Goal: Task Accomplishment & Management: Manage account settings

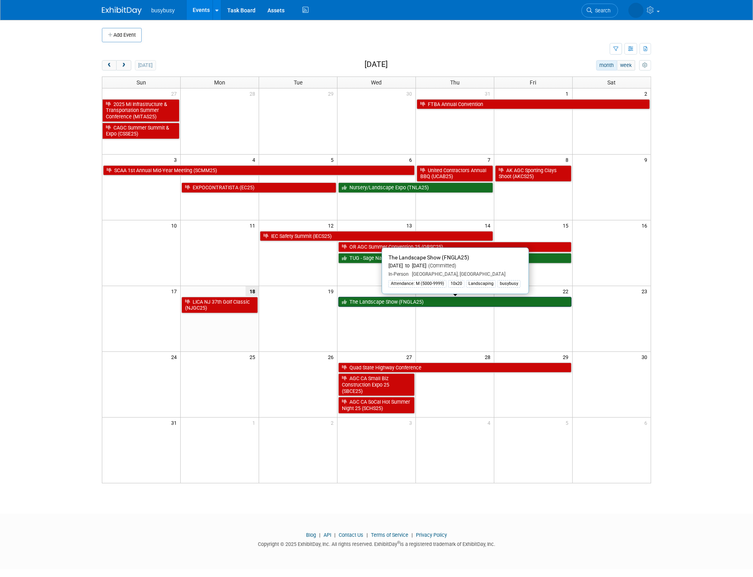
click at [412, 300] on link "The Landscape Show (FNGLA25)" at bounding box center [454, 302] width 233 height 10
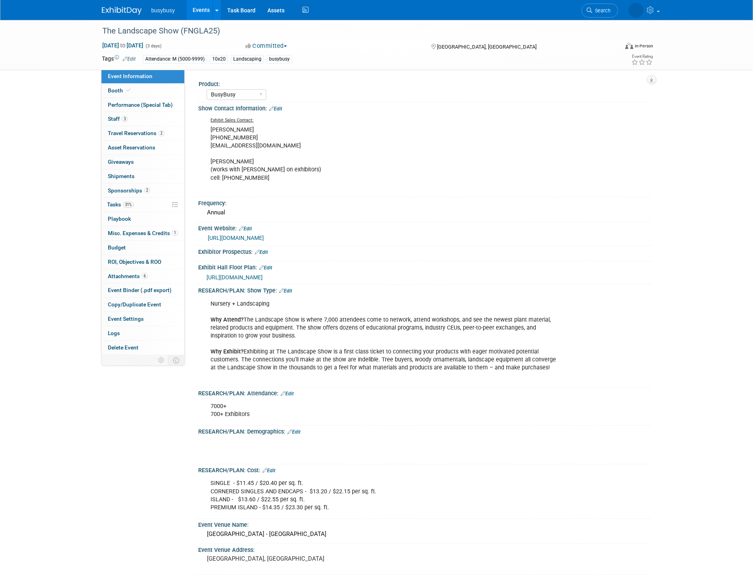
select select "BusyBusy"
click at [142, 275] on span "6" at bounding box center [145, 276] width 6 height 6
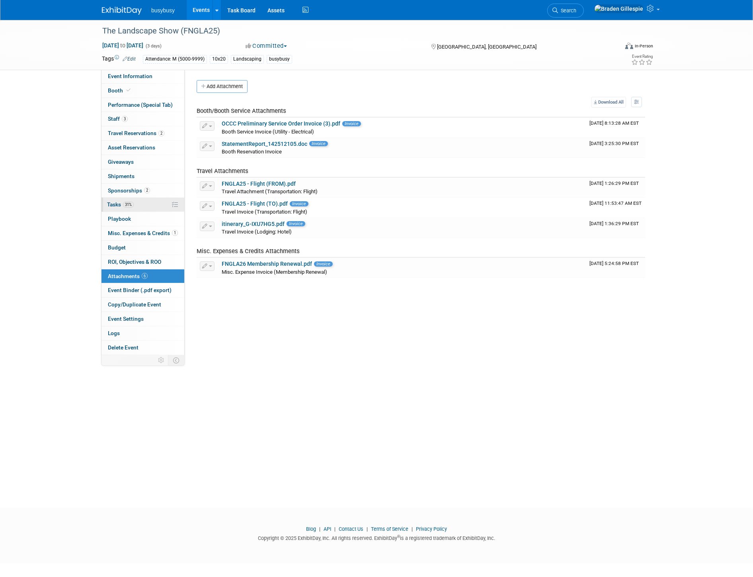
click at [134, 207] on span "Tasks 31%" at bounding box center [120, 204] width 27 height 6
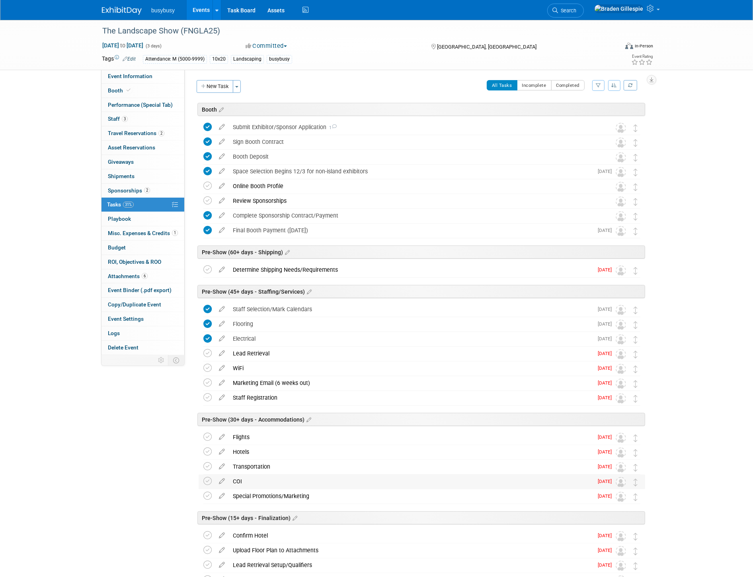
click at [254, 480] on div "COI" at bounding box center [411, 481] width 364 height 14
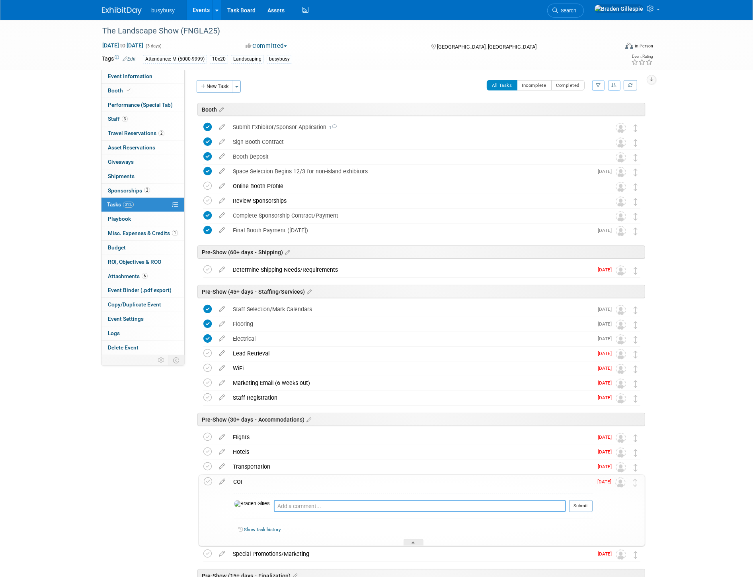
click at [274, 505] on textarea at bounding box center [420, 506] width 292 height 12
type textarea "Included with our booth"
click at [585, 508] on button "Submit" at bounding box center [580, 506] width 23 height 12
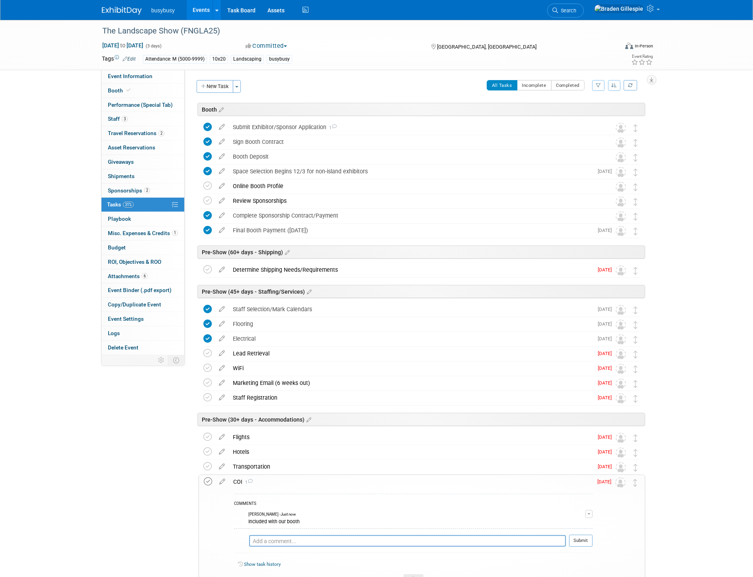
click at [209, 482] on icon at bounding box center [208, 481] width 8 height 8
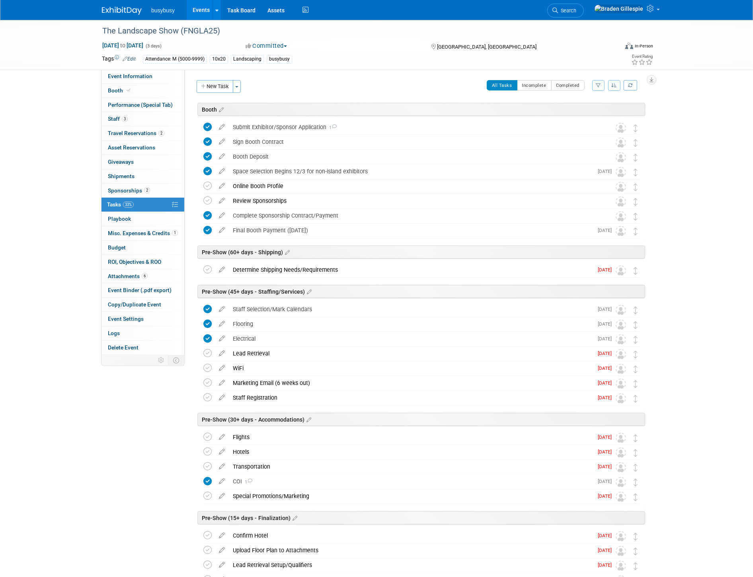
click at [129, 12] on img at bounding box center [122, 11] width 40 height 8
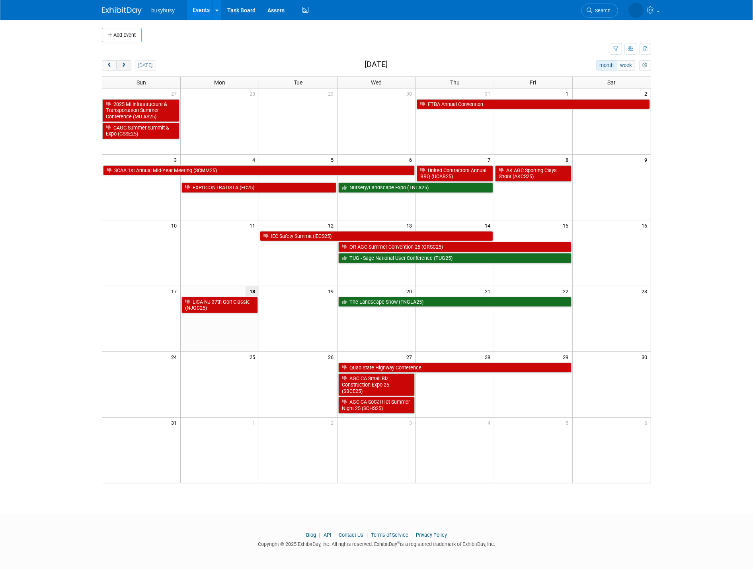
click at [122, 63] on span "next" at bounding box center [124, 65] width 6 height 5
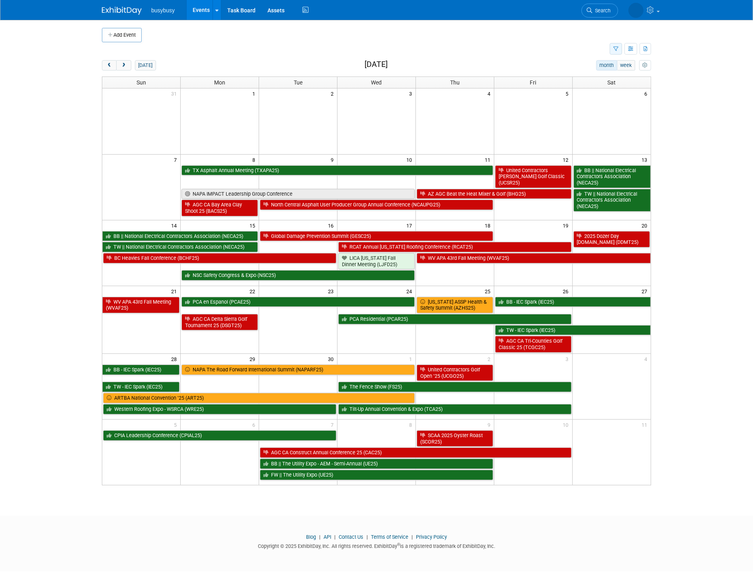
click at [610, 49] on button "button" at bounding box center [616, 49] width 12 height 12
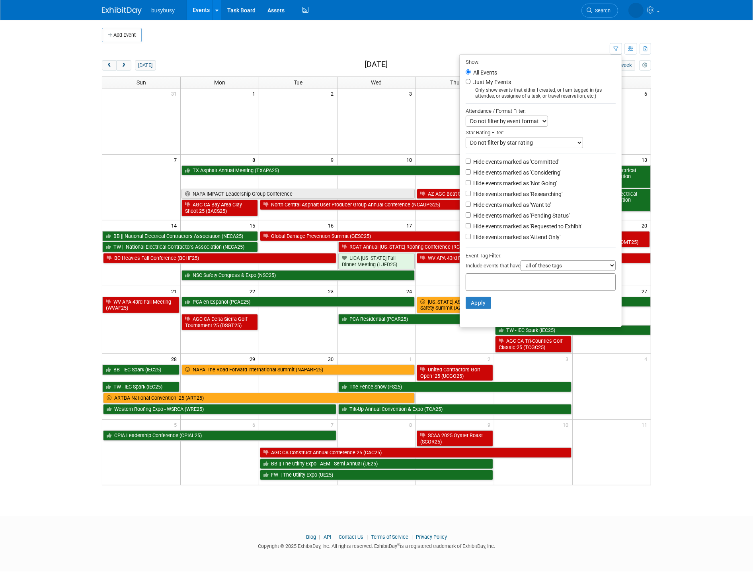
click at [516, 182] on label "Hide events marked as 'Not Going'" at bounding box center [514, 183] width 85 height 8
click at [471, 182] on input "Hide events marked as 'Not Going'" at bounding box center [468, 182] width 5 height 5
checkbox input "true"
click at [473, 304] on button "Apply" at bounding box center [478, 303] width 25 height 12
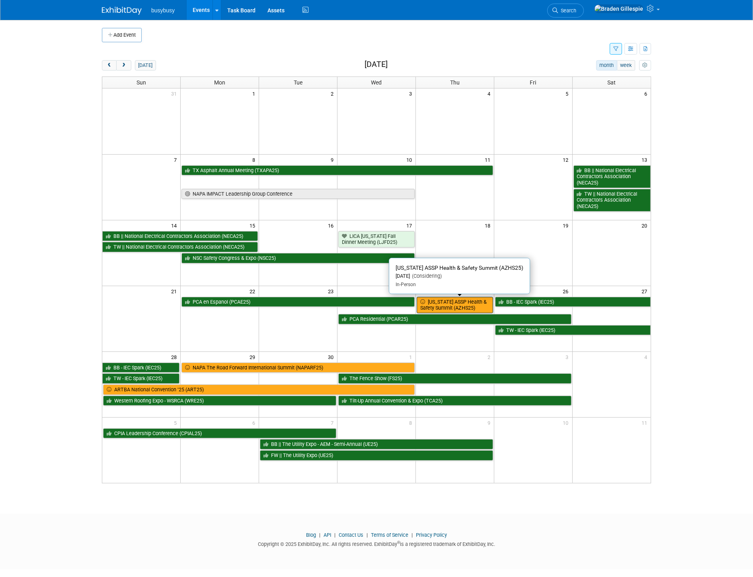
click at [470, 312] on link "[US_STATE] ASSP Health & Safety Summit (AZHS25)" at bounding box center [455, 305] width 76 height 16
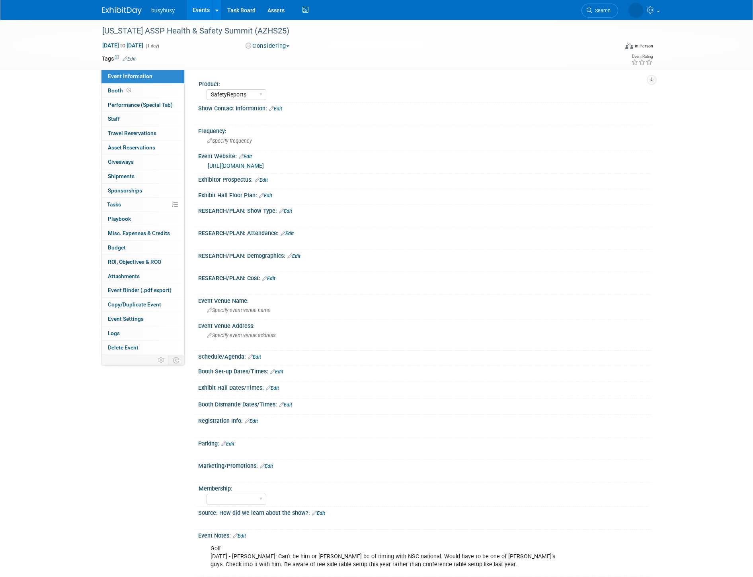
select select "SafetyReports"
click at [265, 42] on button "Considering" at bounding box center [268, 46] width 50 height 8
click at [264, 80] on link "Not Going" at bounding box center [282, 81] width 78 height 11
click at [127, 14] on img at bounding box center [122, 11] width 40 height 8
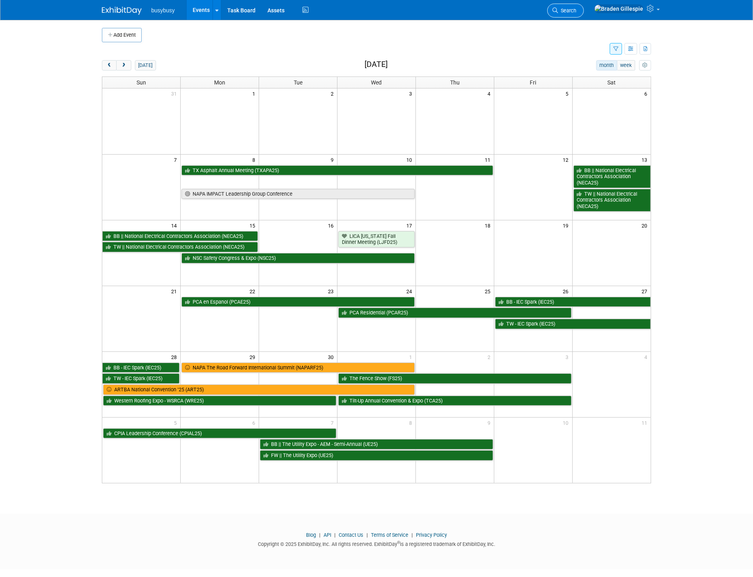
click at [584, 13] on link "Search" at bounding box center [566, 11] width 37 height 14
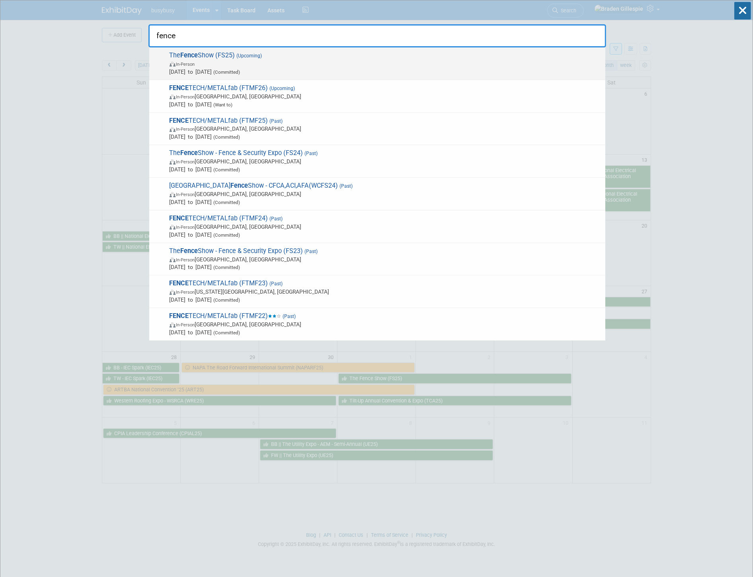
type input "fence"
click at [539, 47] on div "The Fence Show (FS25) (Upcoming) In-Person Oct 1, 2025 to Oct 3, 2025 (Committe…" at bounding box center [377, 63] width 456 height 33
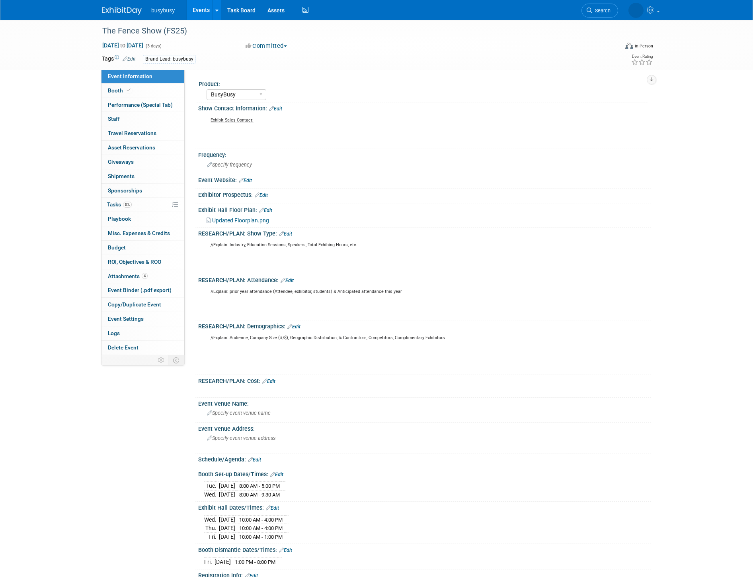
select select "BusyBusy"
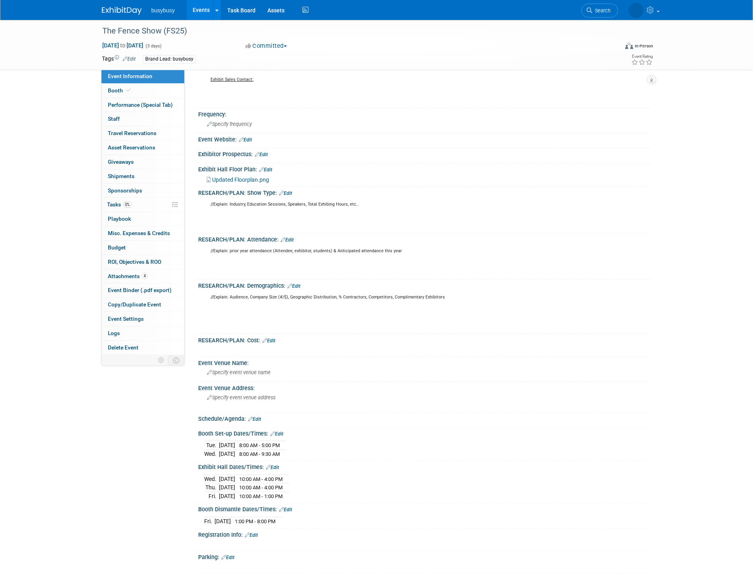
scroll to position [221, 0]
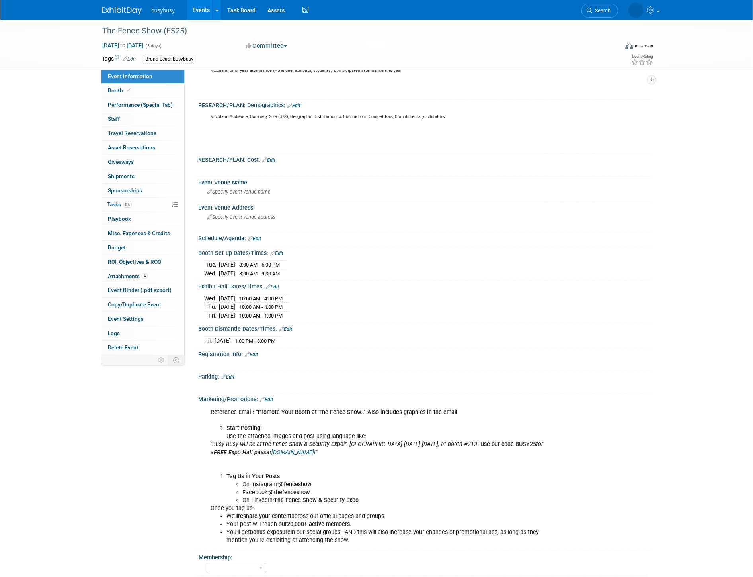
click at [270, 397] on link "Edit" at bounding box center [266, 400] width 13 height 6
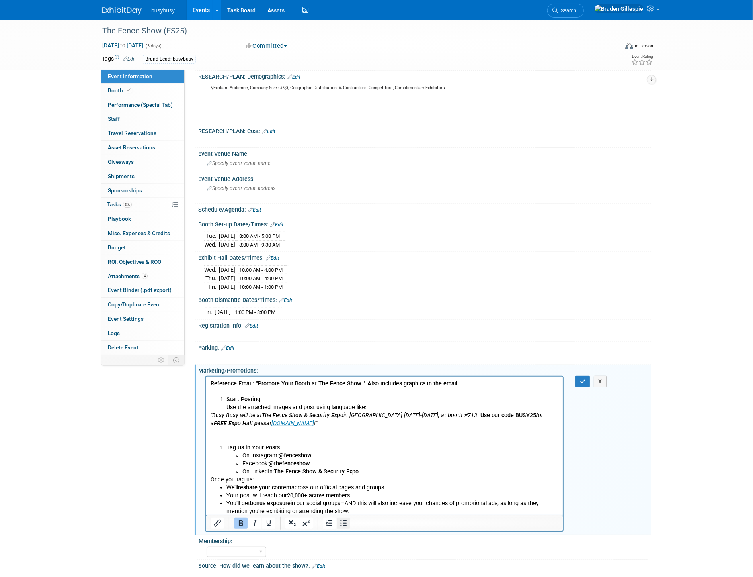
scroll to position [309, 0]
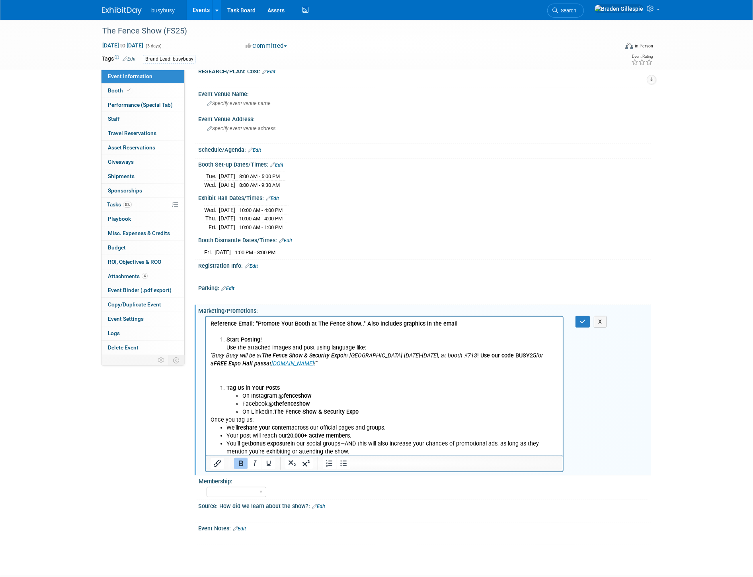
click at [360, 455] on div at bounding box center [384, 463] width 357 height 16
click at [360, 453] on li "You’ll get bonus exposure in our social groups—AND this will also increase your…" at bounding box center [392, 448] width 332 height 16
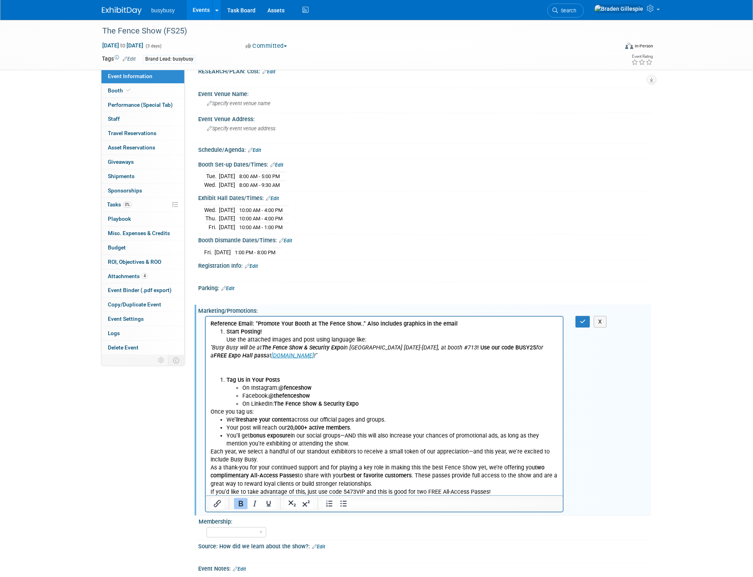
click at [208, 452] on html "Reference Email: "Promote Your Booth at The Fence Show.." Also includes graphic…" at bounding box center [383, 406] width 357 height 179
click at [210, 452] on p "Each year, we select a handful of our standout exhibitors to receive a small to…" at bounding box center [384, 456] width 348 height 16
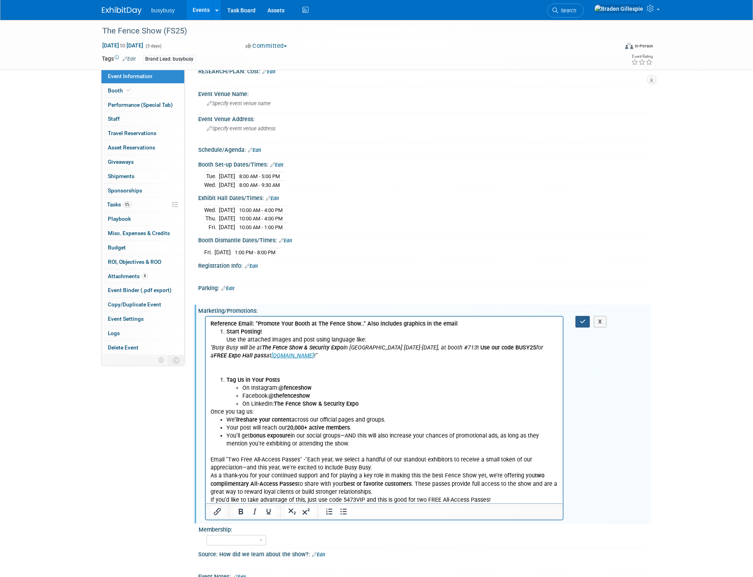
click at [581, 319] on icon "button" at bounding box center [583, 322] width 6 height 6
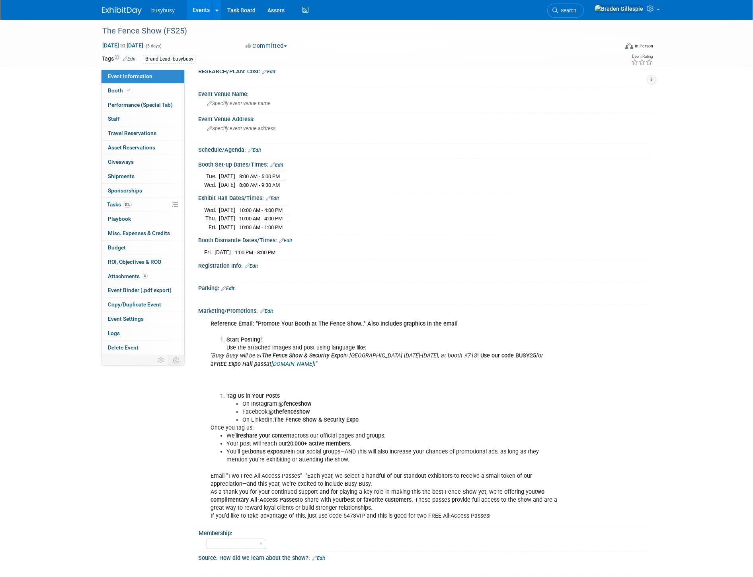
drag, startPoint x: 122, startPoint y: 6, endPoint x: 197, endPoint y: 7, distance: 75.3
click at [122, 6] on link at bounding box center [126, 7] width 49 height 6
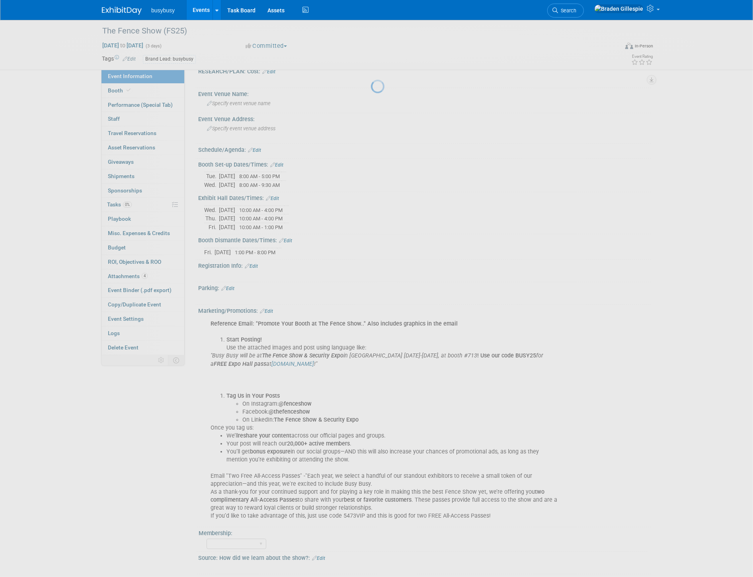
drag, startPoint x: 596, startPoint y: 10, endPoint x: 594, endPoint y: 6, distance: 4.3
click at [577, 9] on span "Search" at bounding box center [567, 11] width 18 height 6
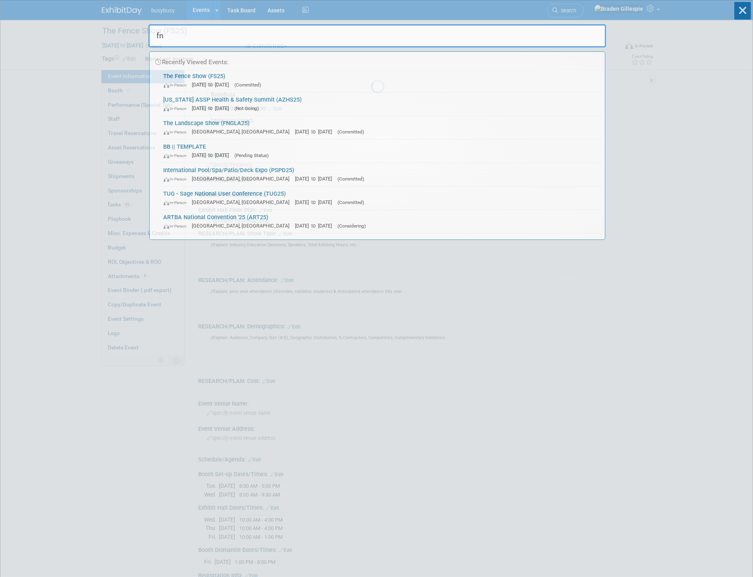
type input "fn"
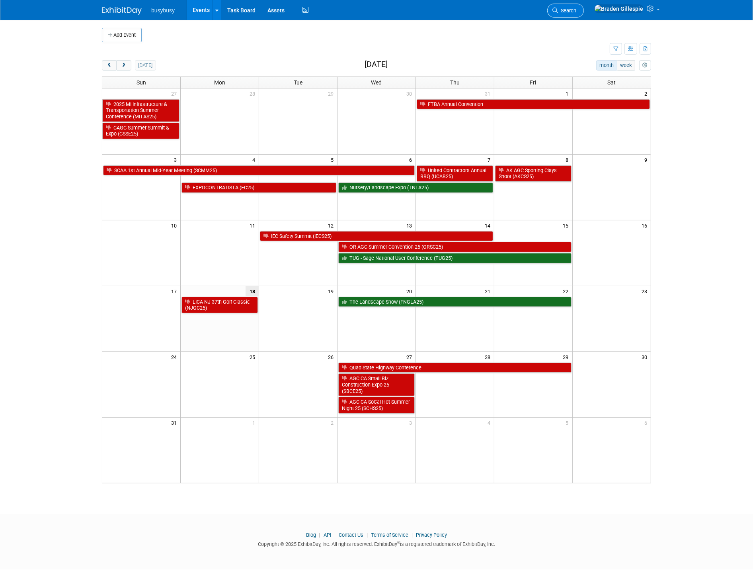
click at [577, 13] on span "Search" at bounding box center [567, 11] width 18 height 6
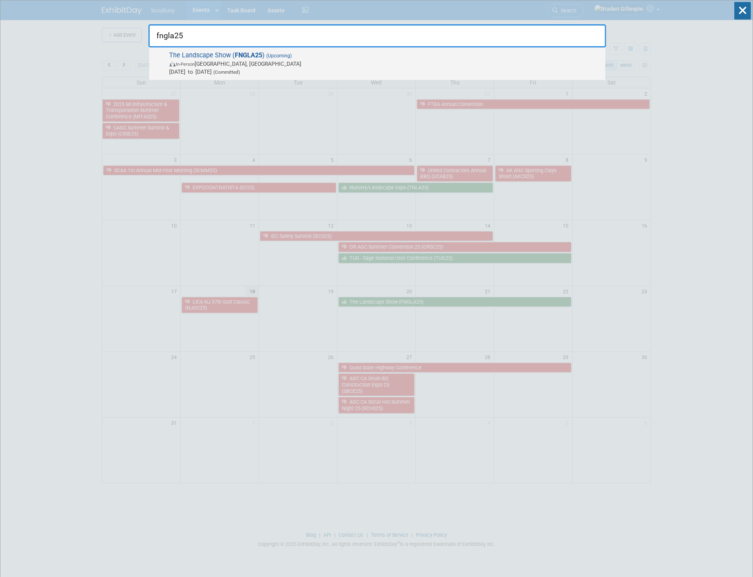
type input "fngla25"
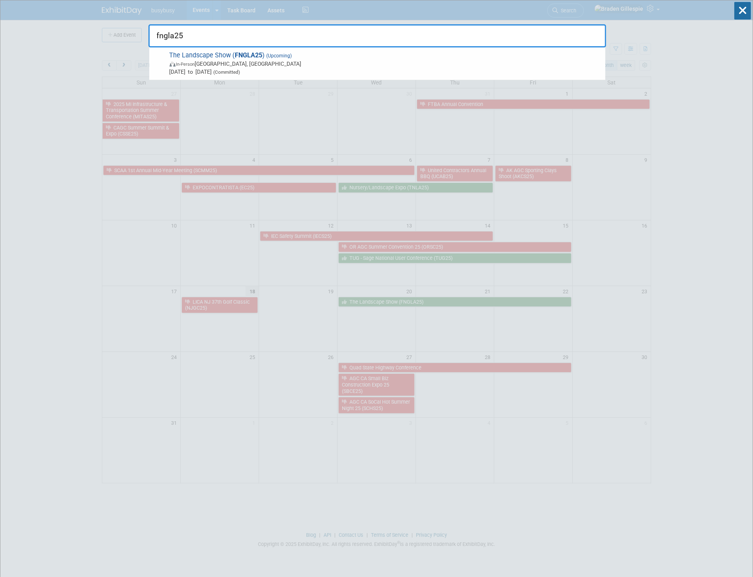
click at [492, 66] on span "The Landscape Show ( FNGLA25 ) (Upcoming) In-Person Orlando, FL Aug 20, 2025 to…" at bounding box center [384, 63] width 434 height 24
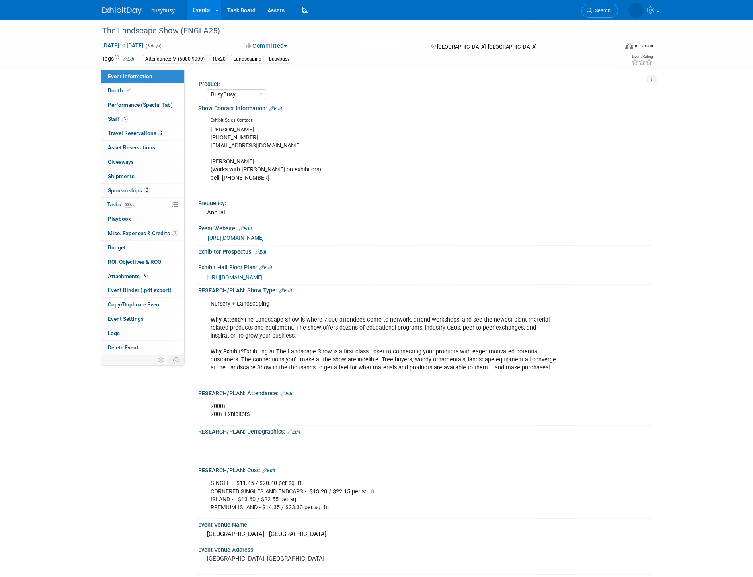
select select "BusyBusy"
drag, startPoint x: 667, startPoint y: 383, endPoint x: 667, endPoint y: 389, distance: 6.4
drag, startPoint x: 667, startPoint y: 389, endPoint x: 631, endPoint y: 405, distance: 38.9
click at [631, 405] on div "7000+ 700+ Exhibitors X" at bounding box center [424, 409] width 453 height 27
click at [148, 117] on link "3 Staff 3" at bounding box center [143, 119] width 83 height 14
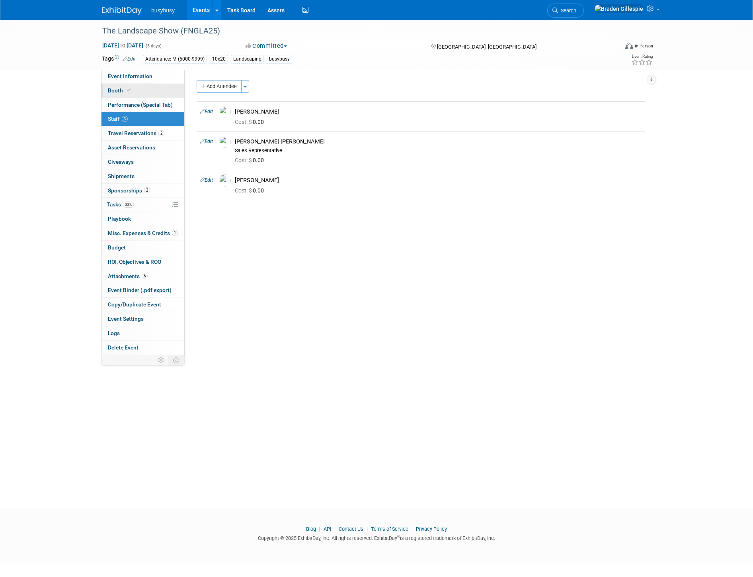
click at [130, 92] on span "Booth" at bounding box center [120, 90] width 24 height 6
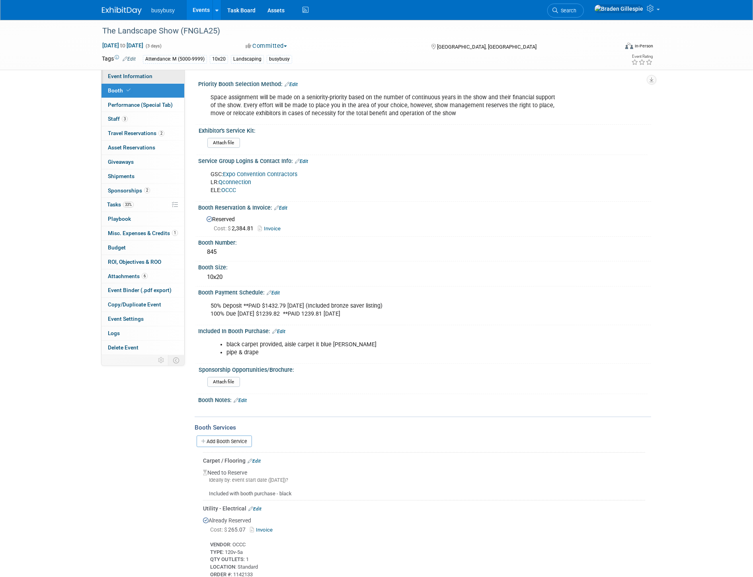
click at [135, 77] on span "Event Information" at bounding box center [130, 76] width 45 height 6
select select "BusyBusy"
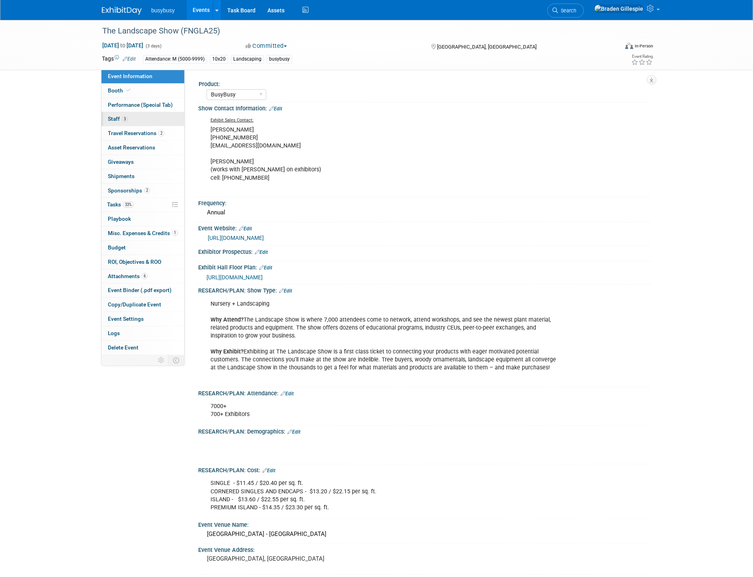
click at [155, 117] on link "3 Staff 3" at bounding box center [143, 119] width 83 height 14
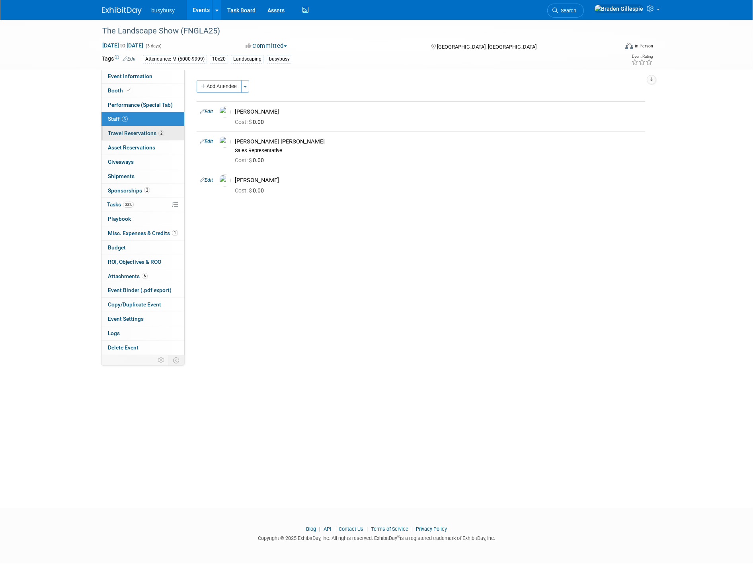
click at [170, 133] on link "2 Travel Reservations 2" at bounding box center [143, 133] width 83 height 14
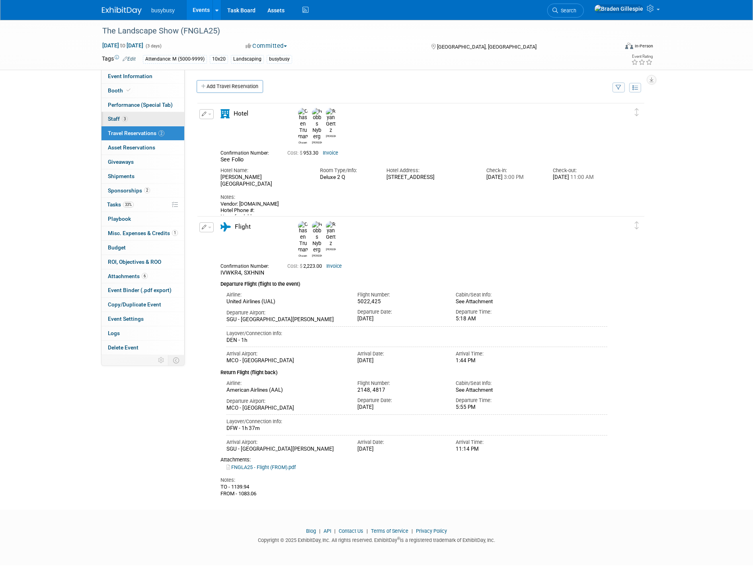
click at [129, 121] on link "3 Staff 3" at bounding box center [143, 119] width 83 height 14
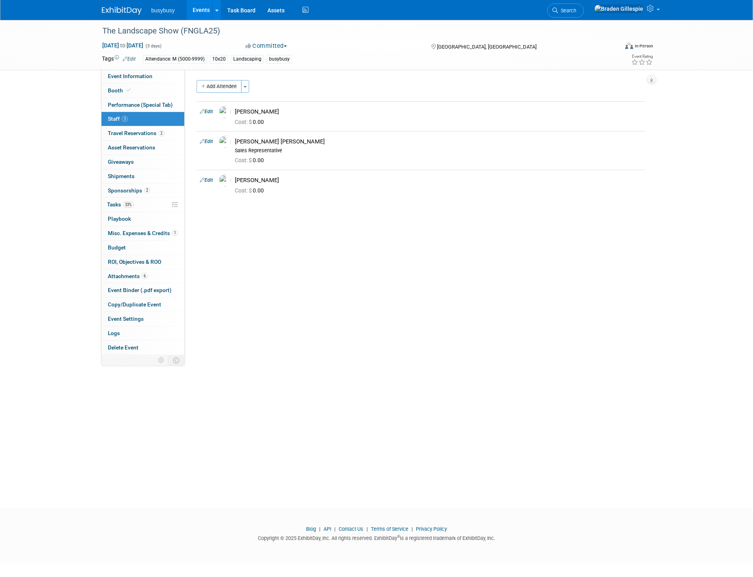
click at [213, 144] on link "Edit" at bounding box center [206, 142] width 13 height 6
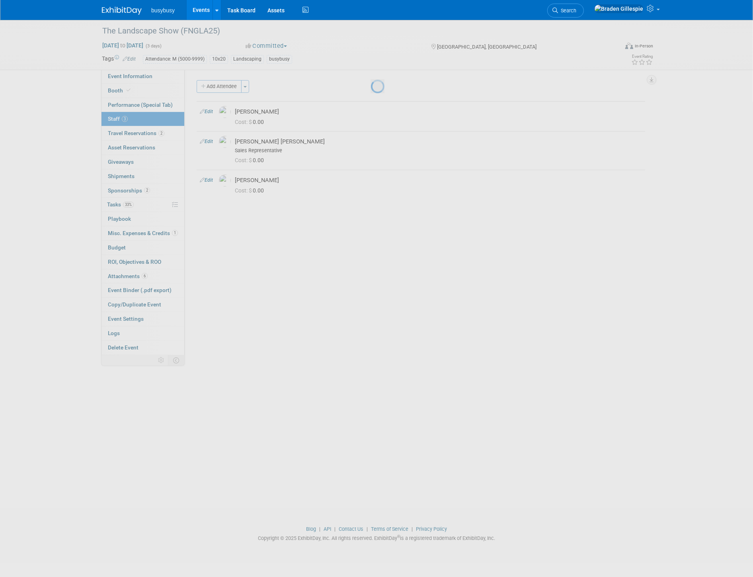
select select "3dd18b60-705c-4d42-a5db-d1a96c90d2a4"
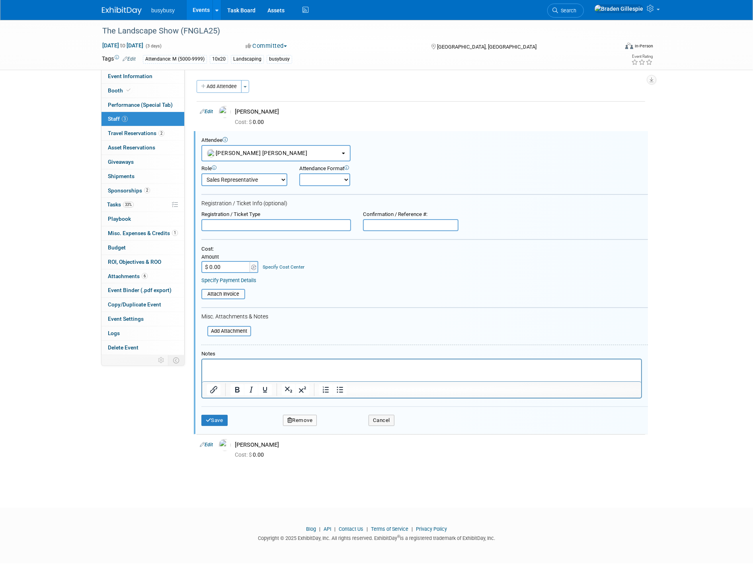
click at [377, 214] on div "Confirmation / Reference #:" at bounding box center [411, 214] width 96 height 7
click at [380, 220] on input "text" at bounding box center [411, 225] width 96 height 12
paste input "69043"
type input "69043"
click at [220, 415] on button "Save" at bounding box center [214, 420] width 26 height 11
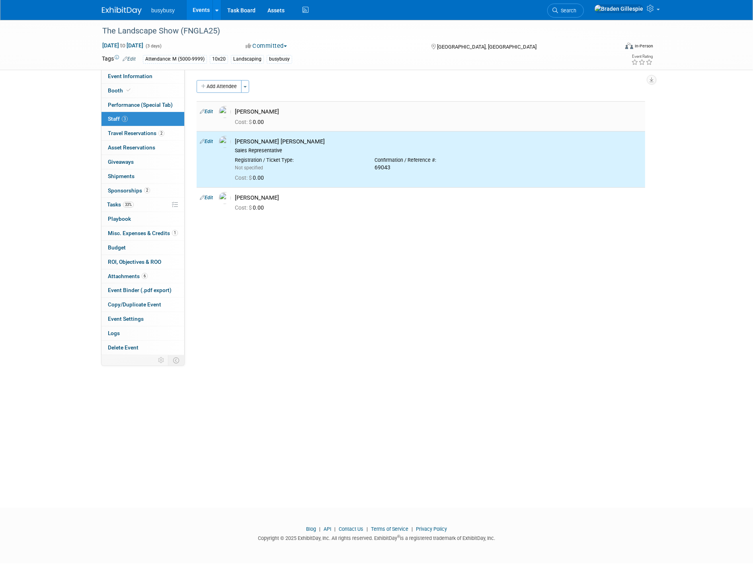
click at [213, 112] on link "Edit" at bounding box center [206, 112] width 13 height 6
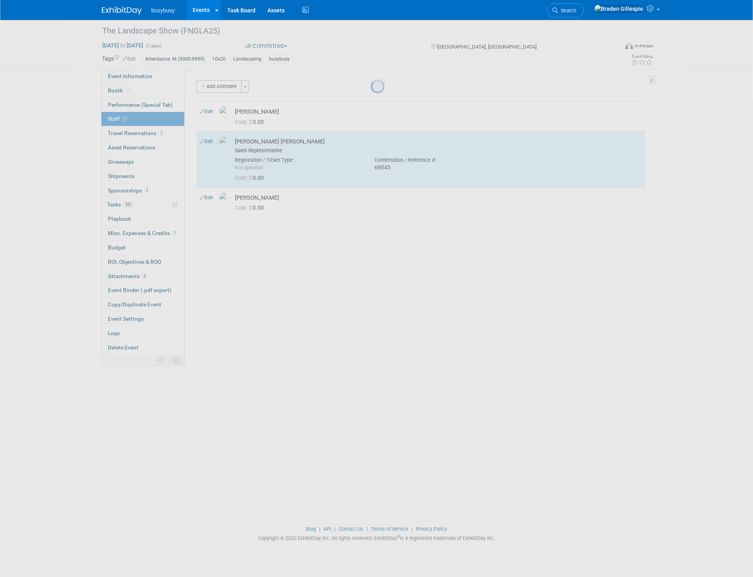
select select "a05988ab-1774-4a24-81c2-022e71b7a911"
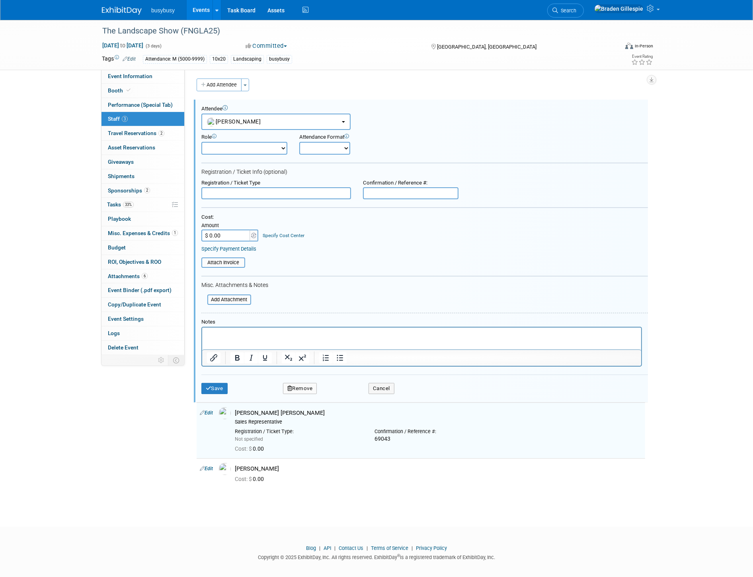
click at [391, 189] on input "text" at bounding box center [411, 193] width 96 height 12
paste input "69043"
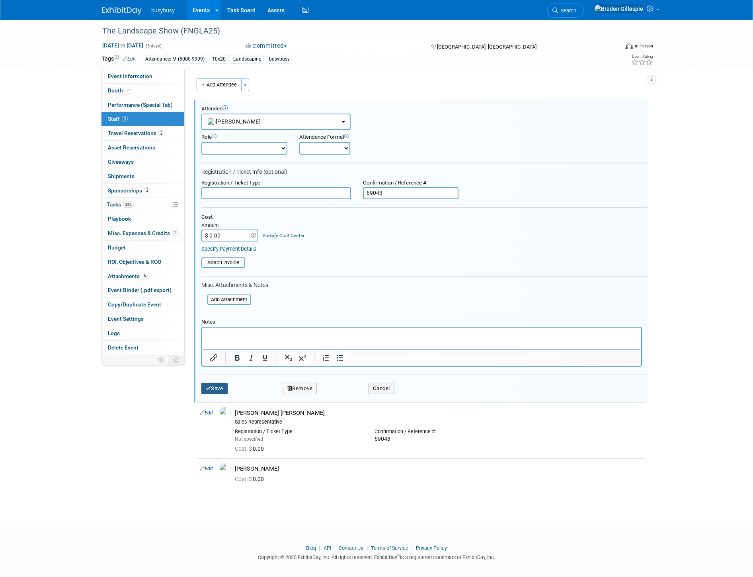
type input "69043"
click at [221, 385] on button "Save" at bounding box center [214, 388] width 26 height 11
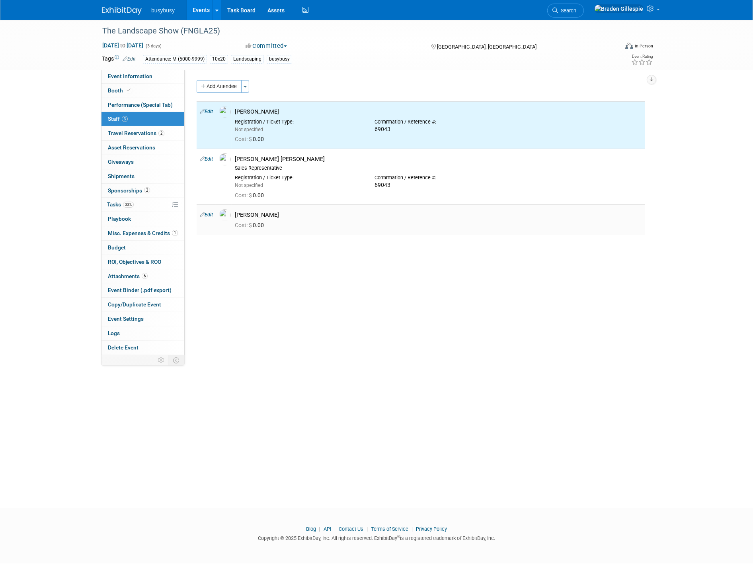
click at [209, 214] on link "Edit" at bounding box center [206, 215] width 13 height 6
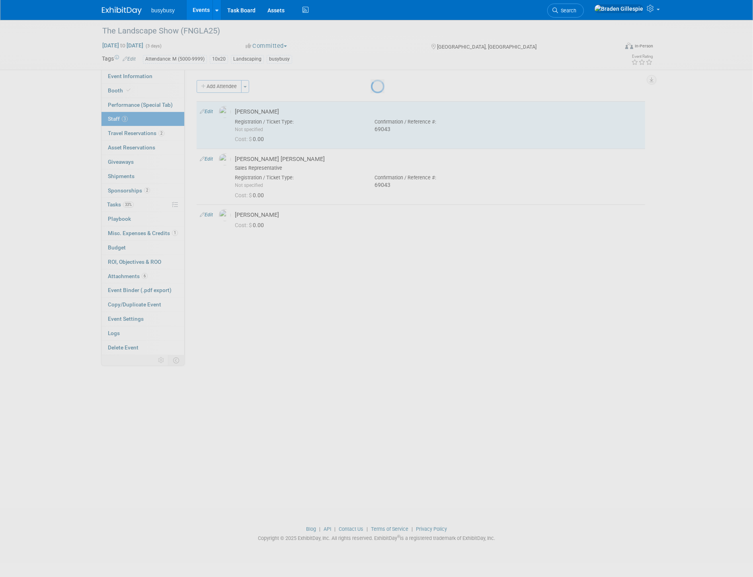
select select "92e15206-564f-4d20-a7ed-d63d1fb3e9a0"
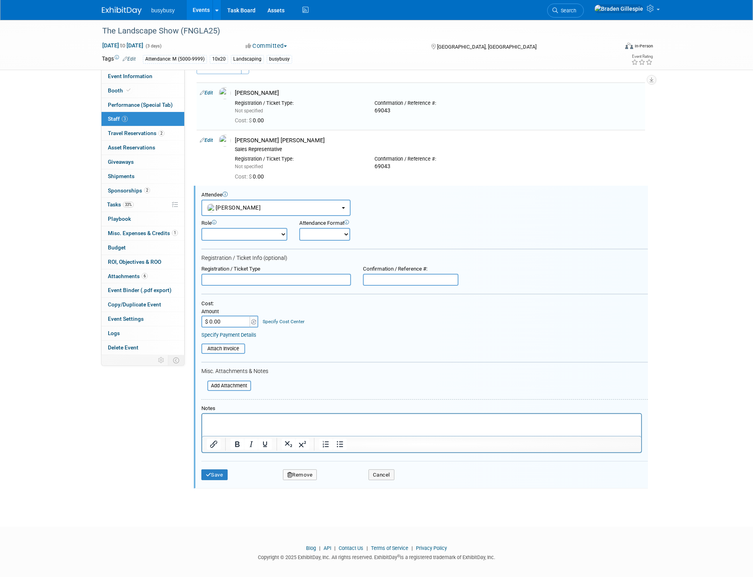
click at [416, 270] on div "Confirmation / Reference #:" at bounding box center [411, 276] width 108 height 20
click at [398, 277] on input "text" at bounding box center [411, 280] width 96 height 12
paste input "69043"
type input "69043"
click at [219, 471] on button "Save" at bounding box center [214, 474] width 26 height 11
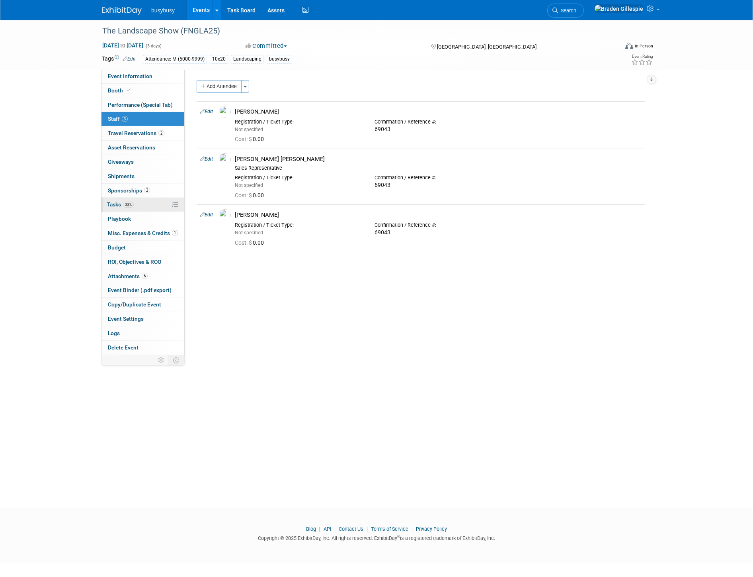
click at [149, 211] on link "33% Tasks 33%" at bounding box center [143, 205] width 83 height 14
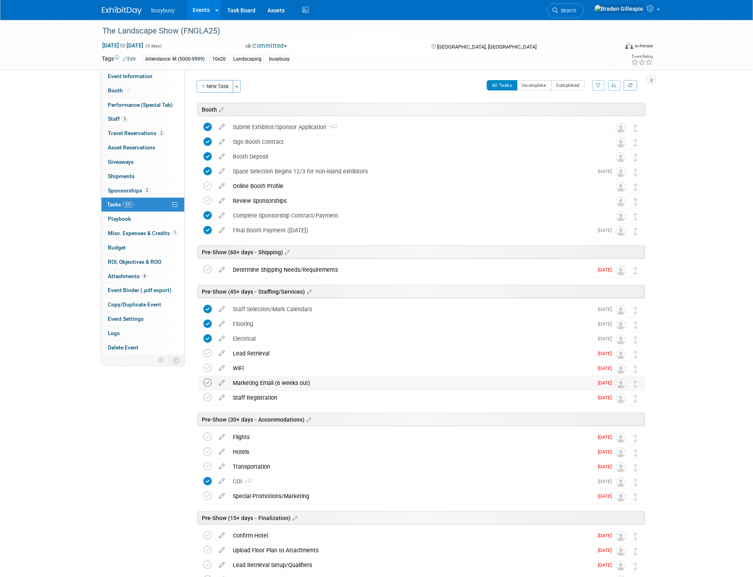
click at [206, 385] on icon at bounding box center [207, 382] width 8 height 8
click at [205, 397] on icon at bounding box center [207, 397] width 8 height 8
click at [122, 89] on span "Booth" at bounding box center [120, 90] width 24 height 6
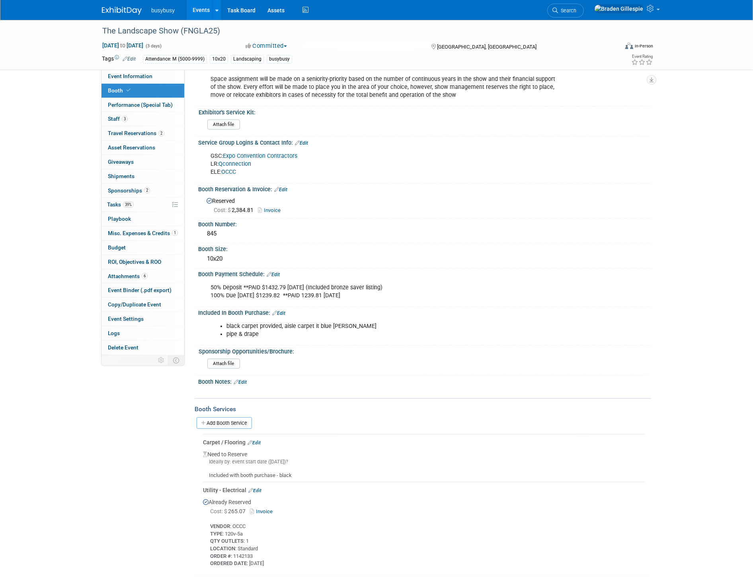
scroll to position [29, 0]
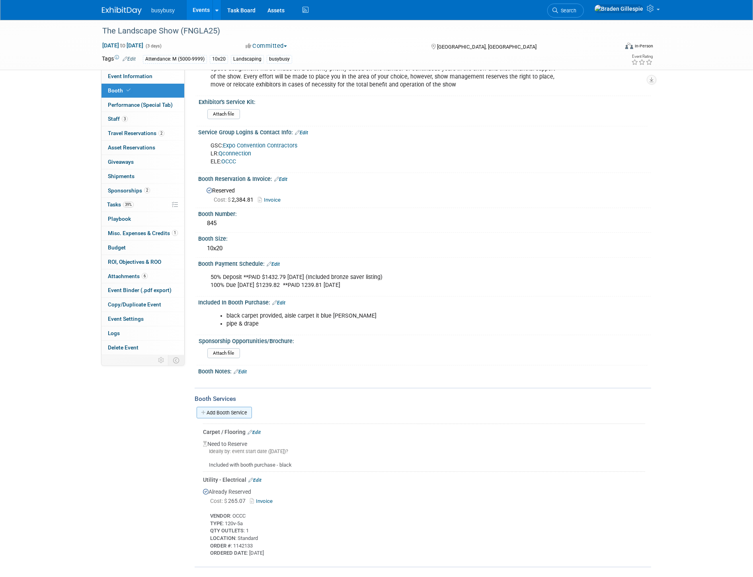
click at [232, 407] on link "Add Booth Service" at bounding box center [224, 413] width 55 height 12
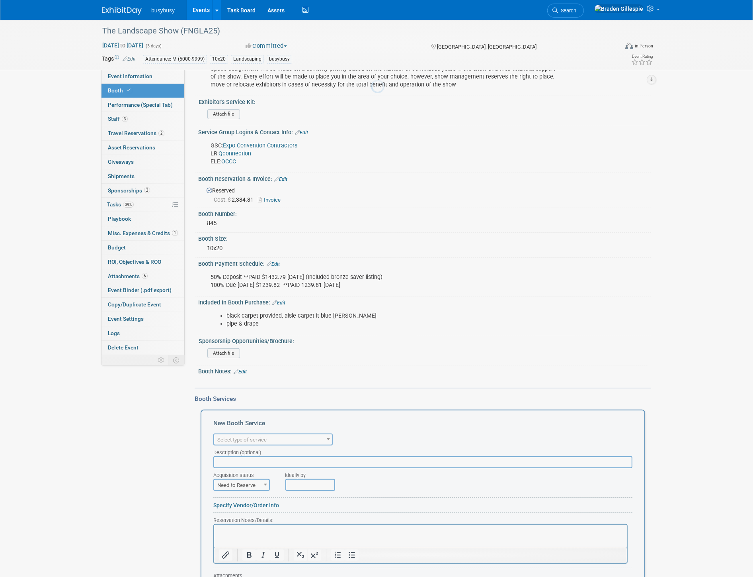
scroll to position [0, 0]
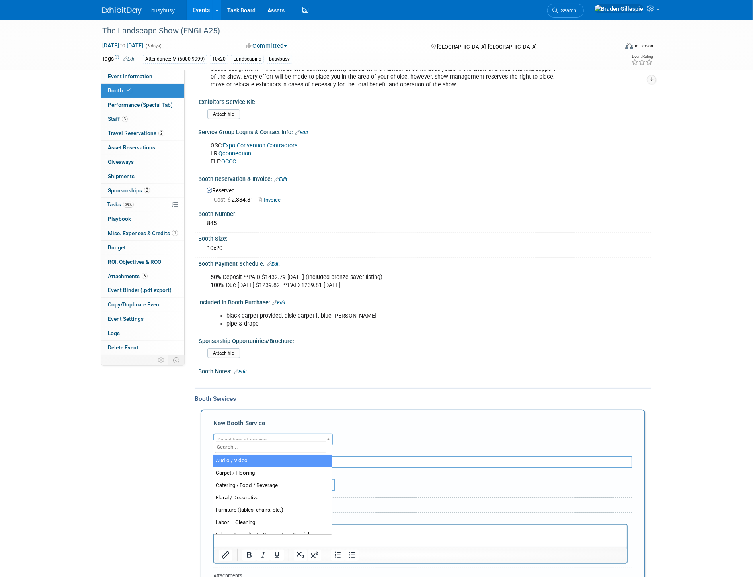
click at [252, 436] on span "Select type of service" at bounding box center [241, 439] width 49 height 6
type input "lead"
select select "7"
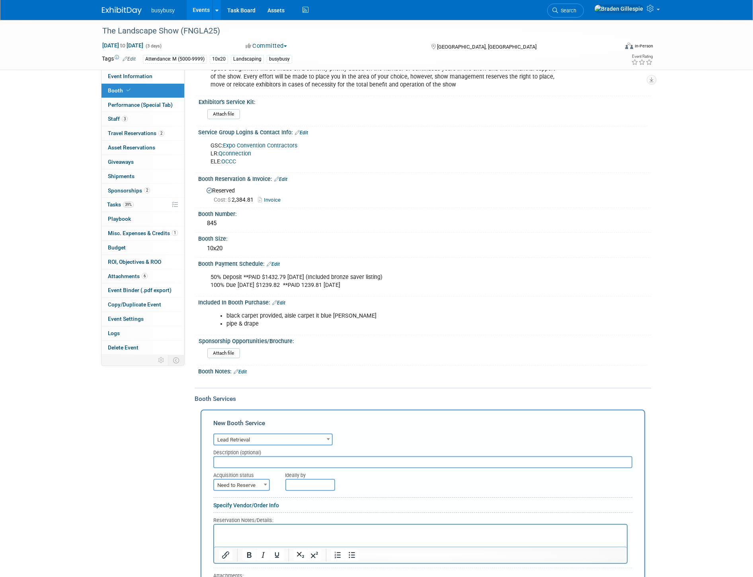
click at [256, 479] on span "Need to Reserve" at bounding box center [241, 484] width 55 height 11
select select "2"
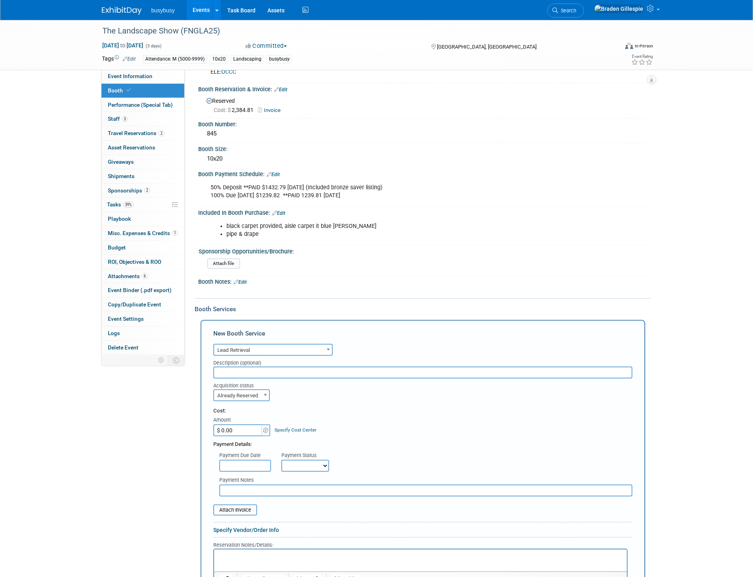
scroll to position [205, 0]
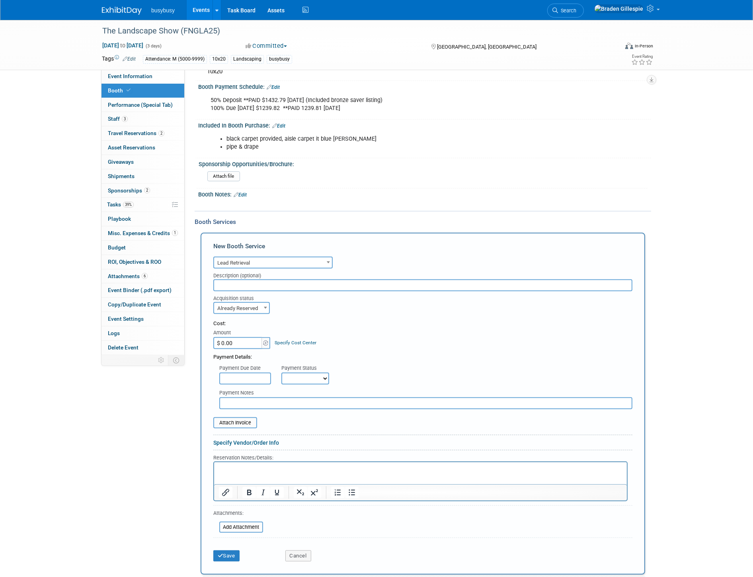
click at [246, 467] on p "Rich Text Area. Press ALT-0 for help." at bounding box center [421, 469] width 404 height 8
paste body "Rich Text Area. Press ALT-0 for help."
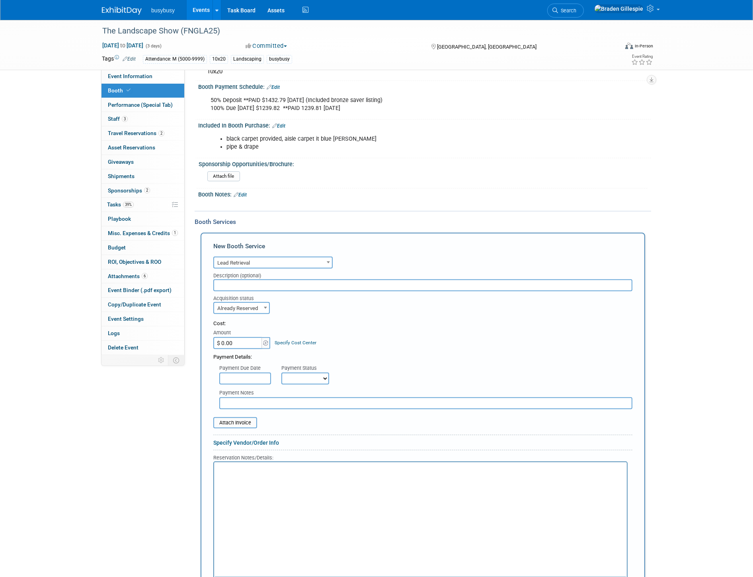
scroll to position [213, 0]
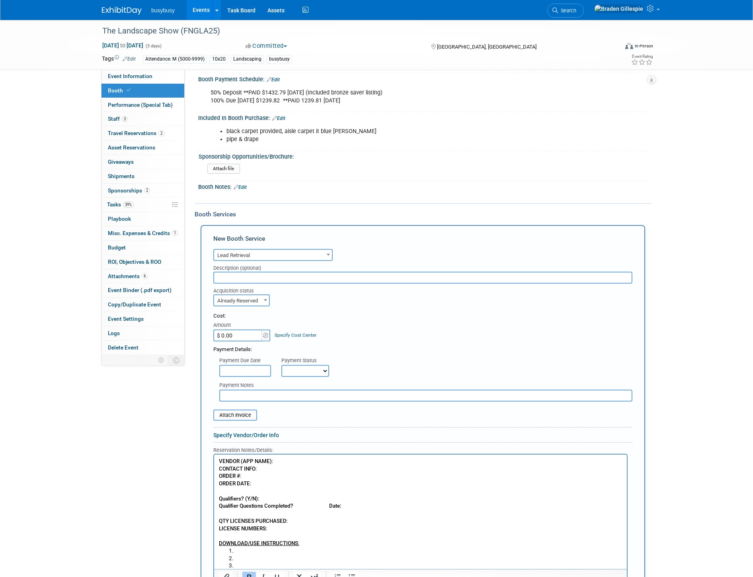
click at [280, 461] on p "VENDOR (APP NAME) : CONTACT INFO : ORDER # : ORDER DATE : Qualifiers? (Y/N): Qu…" at bounding box center [421, 502] width 404 height 90
click at [272, 474] on p "VENDOR (APP NAME) : Romify CONTACT INFO : ORDER # : ORDER DATE : Qualifiers? (Y…" at bounding box center [421, 502] width 404 height 90
click at [271, 485] on p "VENDOR (APP NAME) : Romify CONTACT INFO : ORDER # : ORDER DATE : Qualifiers? (Y…" at bounding box center [421, 502] width 404 height 90
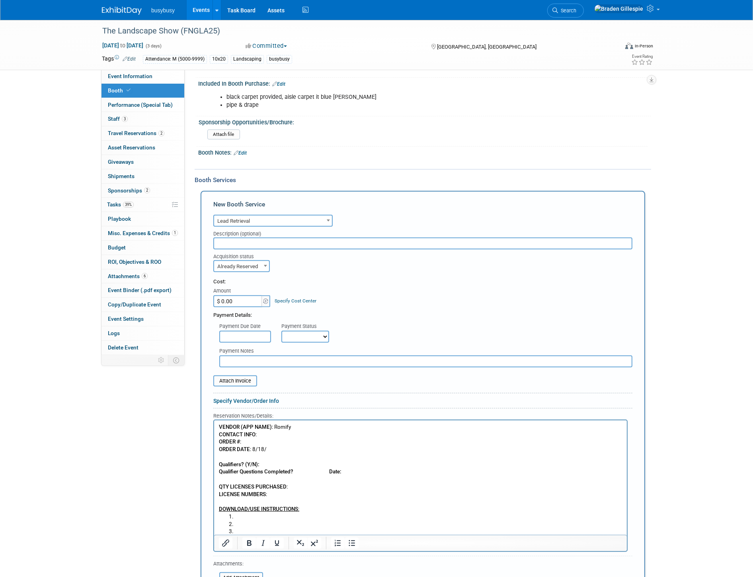
scroll to position [301, 0]
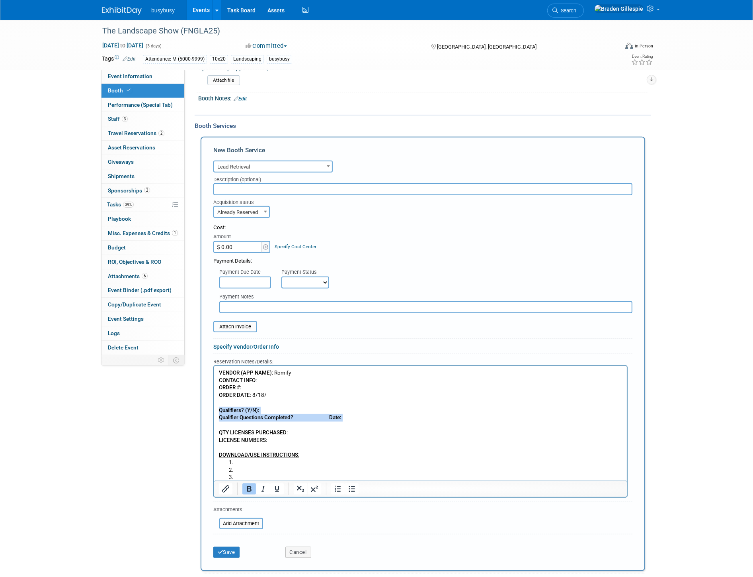
drag, startPoint x: 357, startPoint y: 417, endPoint x: 403, endPoint y: 763, distance: 348.6
click at [214, 406] on html "VENDOR (APP NAME) : Romify CONTACT INFO : ORDER # : ORDER DATE : 8/18/ Qualifie…" at bounding box center [420, 423] width 413 height 115
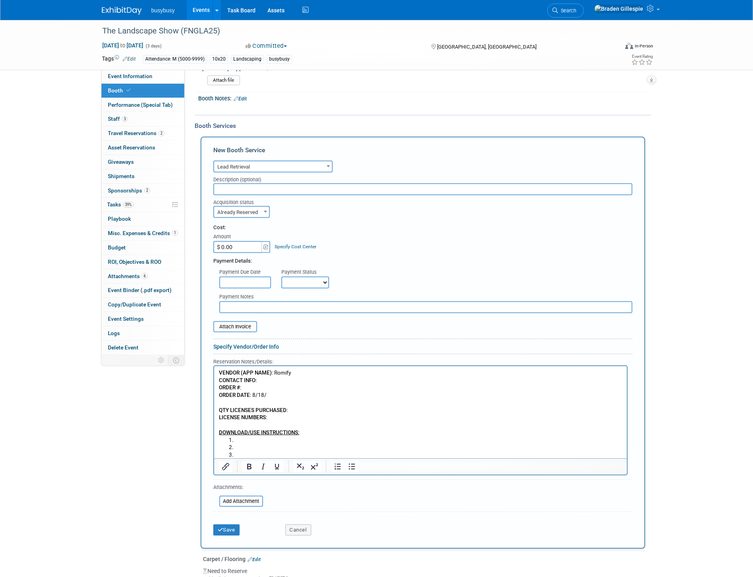
click at [295, 407] on p "VENDOR (APP NAME) : Romify CONTACT INFO : ORDER # : ORDER DATE : 8/18/ QTY LICE…" at bounding box center [421, 402] width 404 height 67
click at [294, 417] on p "VENDOR (APP NAME) : Romify CONTACT INFO : ORDER # : ORDER DATE : 8/18/ QTY LICE…" at bounding box center [421, 402] width 404 height 67
click at [272, 395] on p "VENDOR (APP NAME) : Romify CONTACT INFO : ORDER # : ORDER DATE : 8/18/ QTY LICE…" at bounding box center [421, 402] width 404 height 67
click at [264, 394] on p "VENDOR (APP NAME) : Romify CONTACT INFO : ORDER # : ORDER DATE : 8/18/ QTY LICE…" at bounding box center [421, 402] width 404 height 67
click at [253, 387] on p "VENDOR (APP NAME) : Romify CONTACT INFO : ORDER # : ORDER DATE : 8/14/25 QTY LI…" at bounding box center [421, 402] width 404 height 67
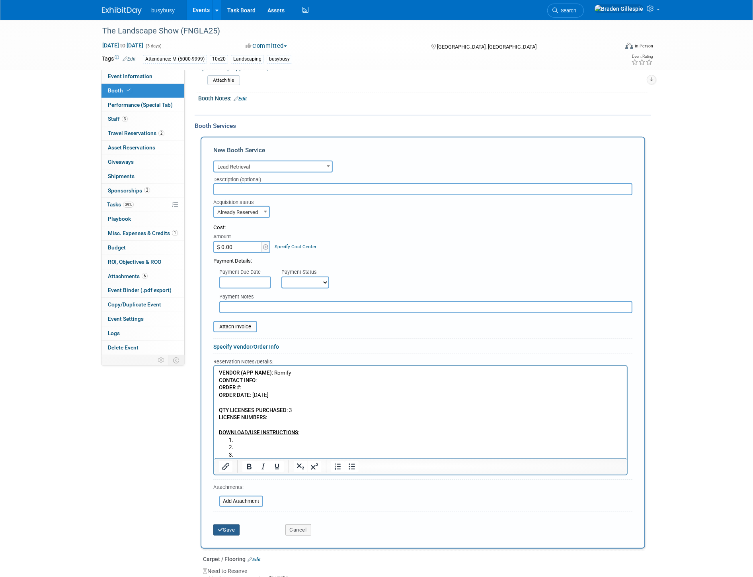
click at [227, 524] on button "Save" at bounding box center [226, 529] width 26 height 11
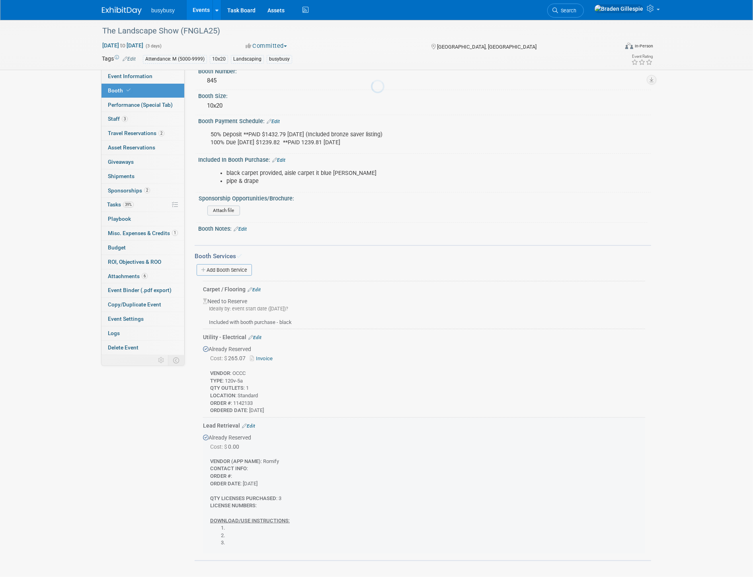
scroll to position [165, 0]
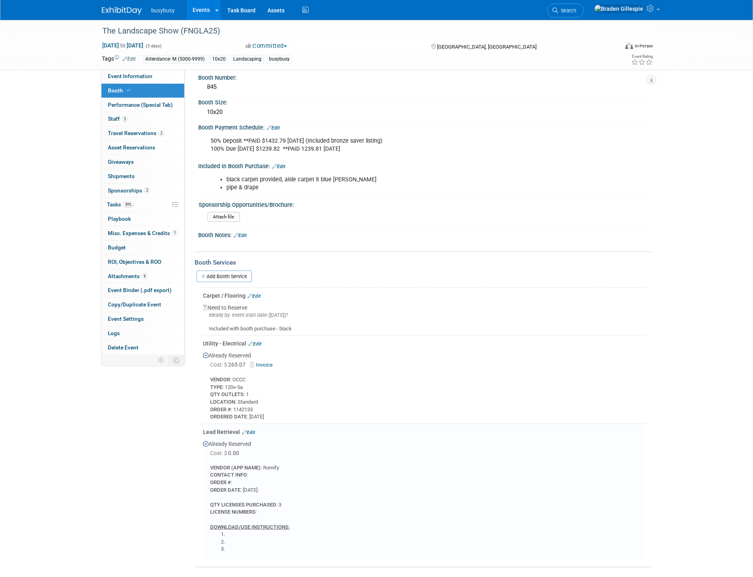
click at [251, 429] on link "Edit" at bounding box center [248, 432] width 13 height 6
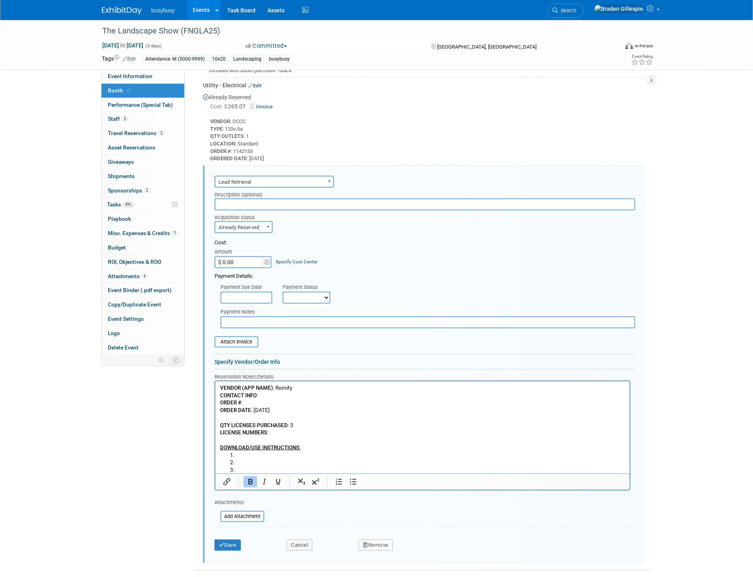
scroll to position [0, 0]
drag, startPoint x: 246, startPoint y: 468, endPoint x: 242, endPoint y: 454, distance: 15.0
click at [242, 454] on ol "Rich Text Area. Press ALT-0 for help." at bounding box center [422, 462] width 405 height 22
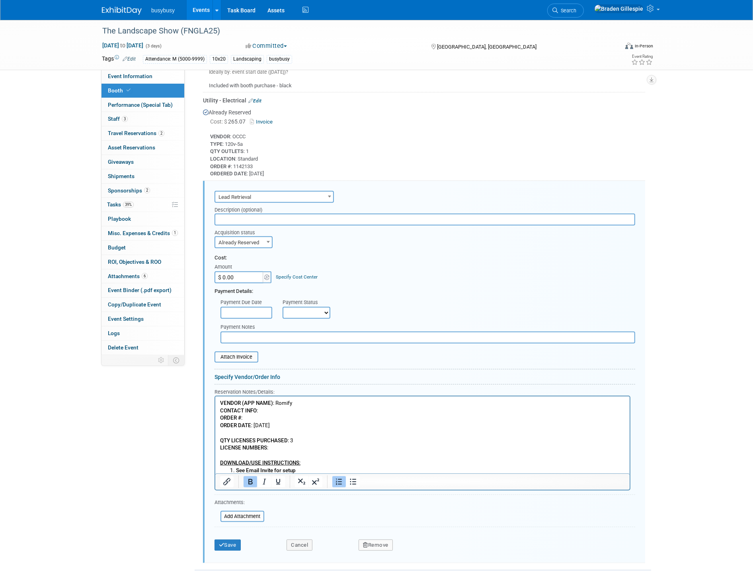
click at [251, 468] on b "See Email Invite for setup" at bounding box center [266, 470] width 60 height 6
click at [263, 469] on b "See email Invite for setup" at bounding box center [265, 470] width 59 height 6
click at [310, 468] on li "See email invite for setup" at bounding box center [430, 470] width 389 height 8
drag, startPoint x: 303, startPoint y: 468, endPoint x: 235, endPoint y: 473, distance: 68.6
click at [236, 473] on li "See email invite for setup" at bounding box center [430, 470] width 389 height 8
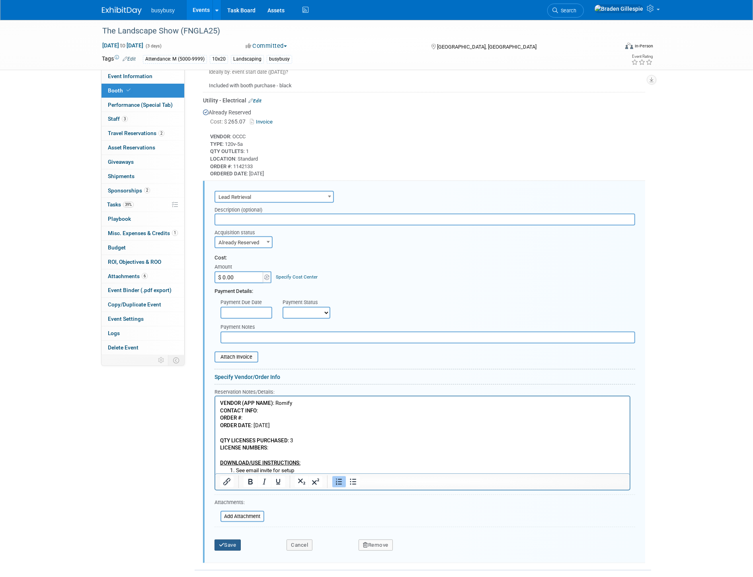
click at [232, 539] on button "Save" at bounding box center [228, 544] width 26 height 11
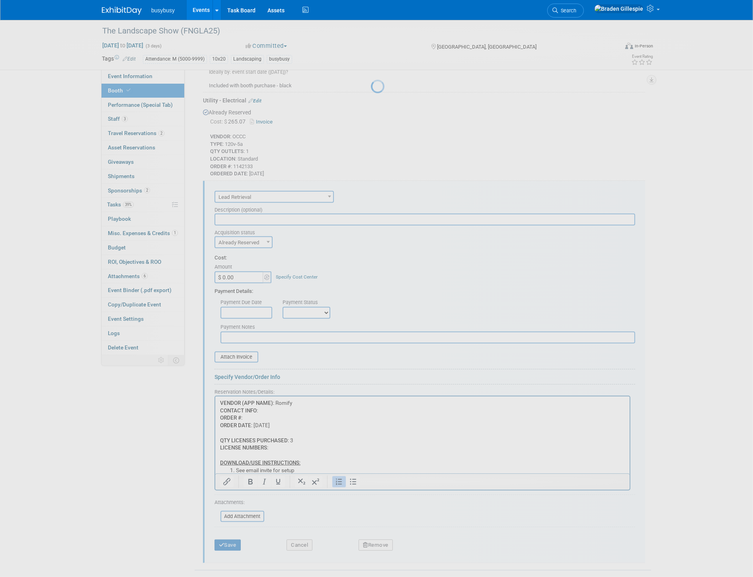
scroll to position [150, 0]
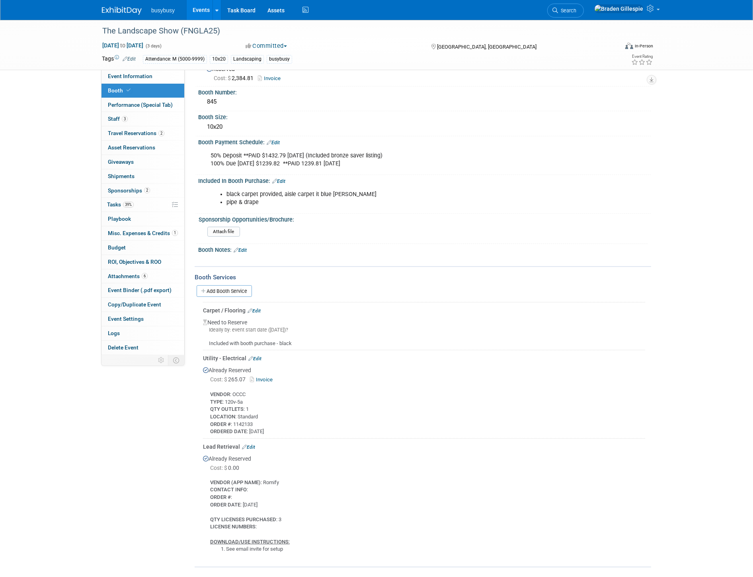
click at [584, 14] on link "Search" at bounding box center [566, 11] width 37 height 14
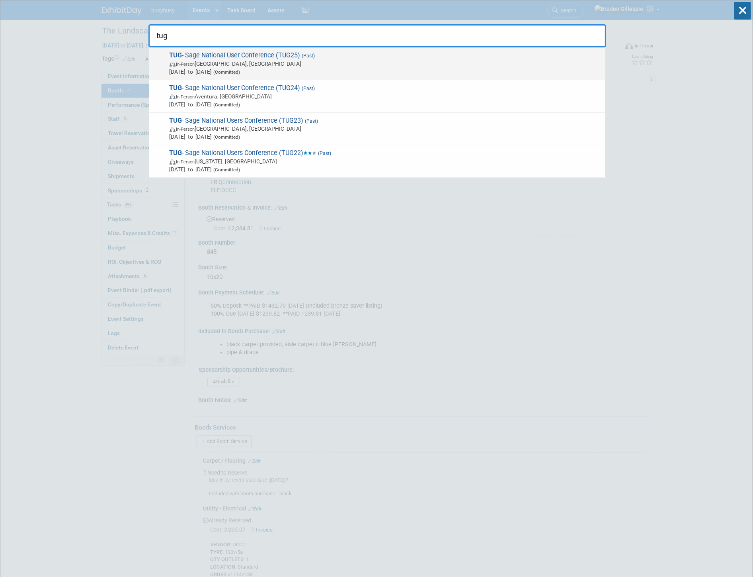
type input "tug"
click at [488, 61] on span "In-Person Nashville, TN" at bounding box center [386, 64] width 432 height 8
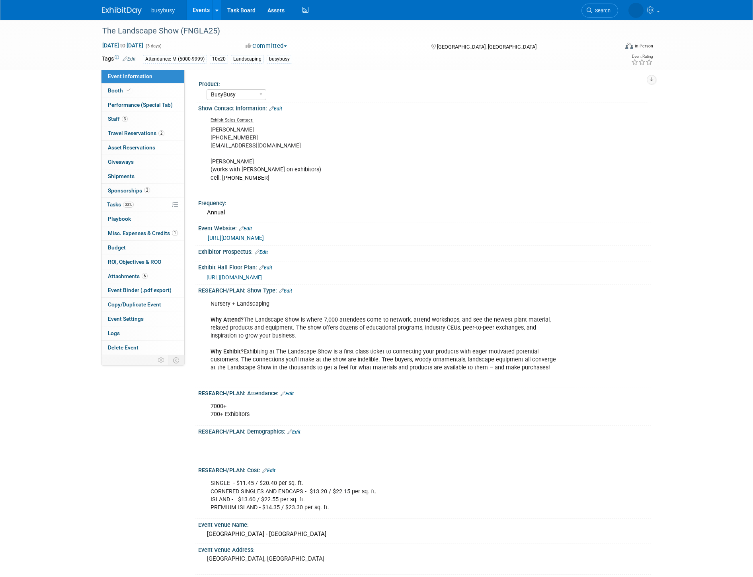
select select "BusyBusy"
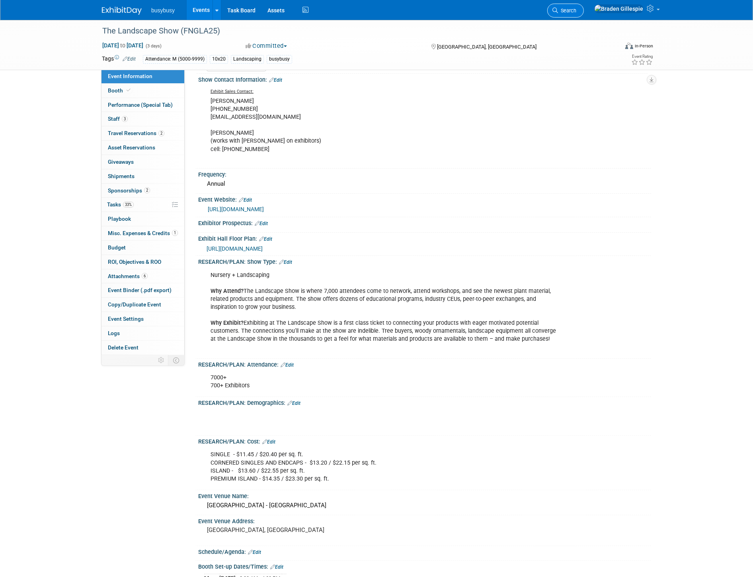
click at [584, 4] on link "Search" at bounding box center [566, 11] width 37 height 14
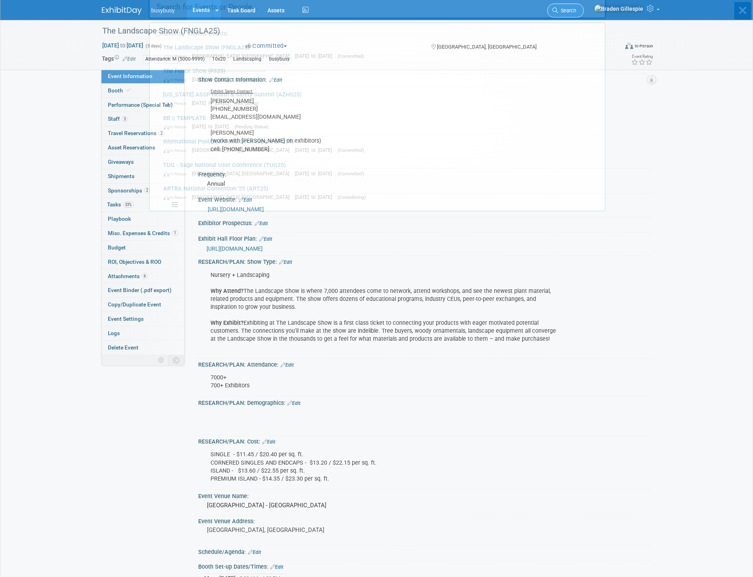
scroll to position [24, 0]
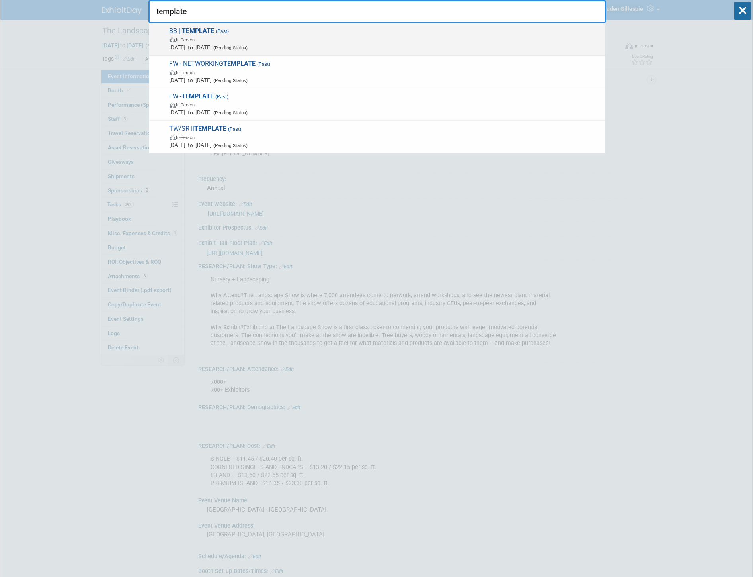
type input "template"
click at [339, 44] on span "Jan 1, 2024 to Jan 1, 2024 (Pending Status)" at bounding box center [386, 47] width 432 height 8
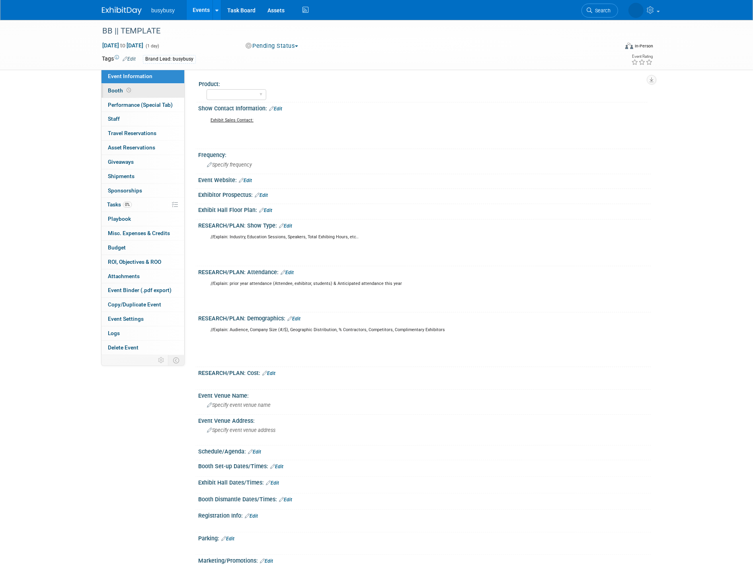
click at [129, 94] on link "Booth" at bounding box center [143, 91] width 83 height 14
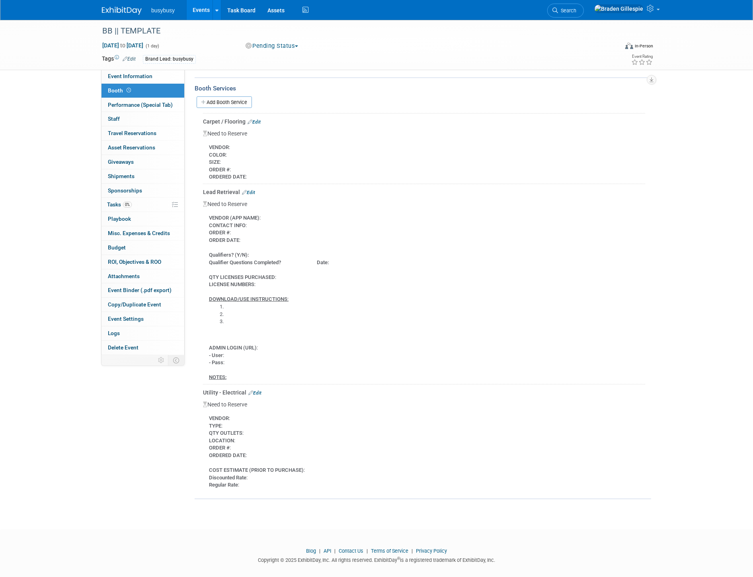
scroll to position [355, 0]
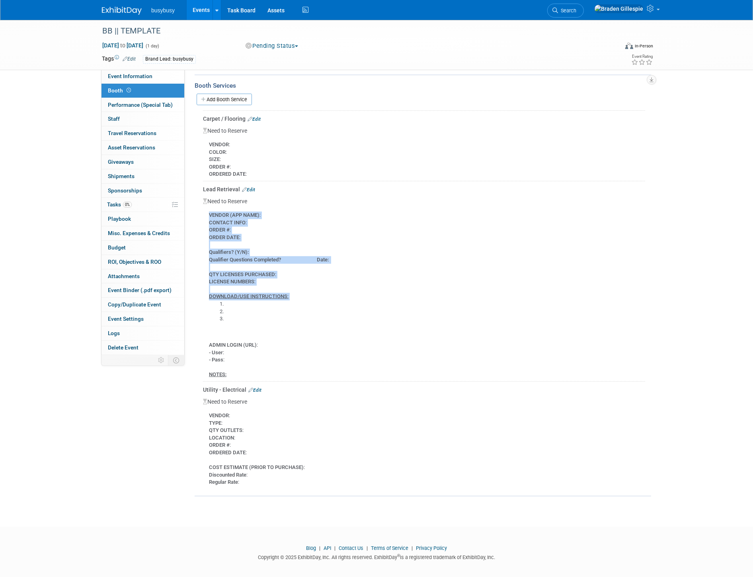
drag, startPoint x: 207, startPoint y: 208, endPoint x: 275, endPoint y: 320, distance: 130.6
click at [275, 320] on div "VENDOR (APP NAME) : CONTACT INFO : ORDER # : ORDER DATE : Qualifiers? (Y/N): Qu…" at bounding box center [424, 291] width 442 height 173
copy div "VENDOR (APP NAME) : CONTACT INFO : ORDER # : ORDER DATE : Qualifiers? (Y/N): Qu…"
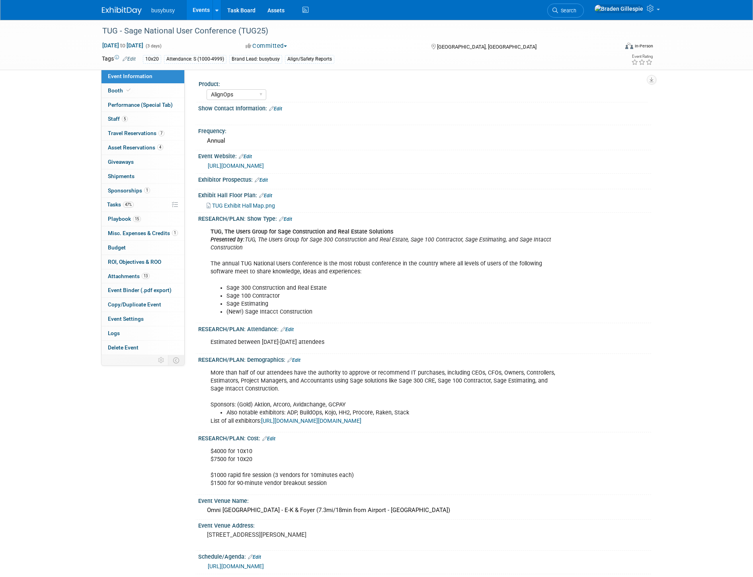
select select "AlignOps"
click at [141, 117] on link "5 Staff 5" at bounding box center [143, 119] width 83 height 14
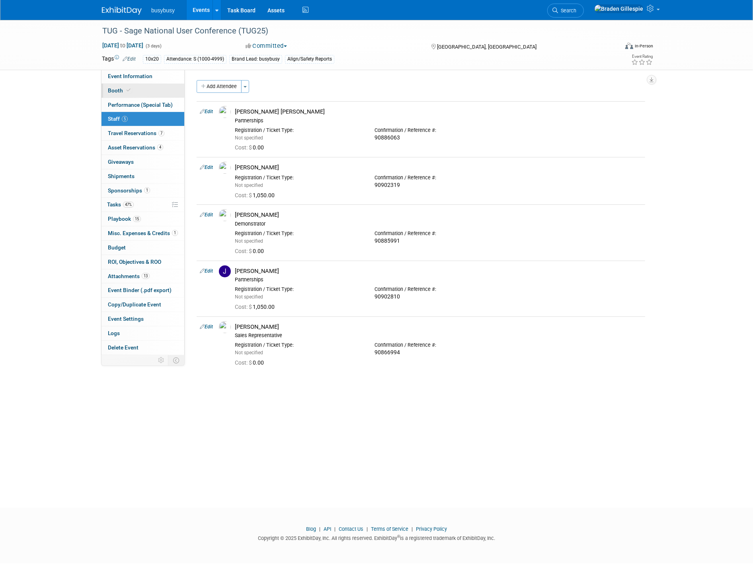
click at [149, 90] on link "Booth" at bounding box center [143, 91] width 83 height 14
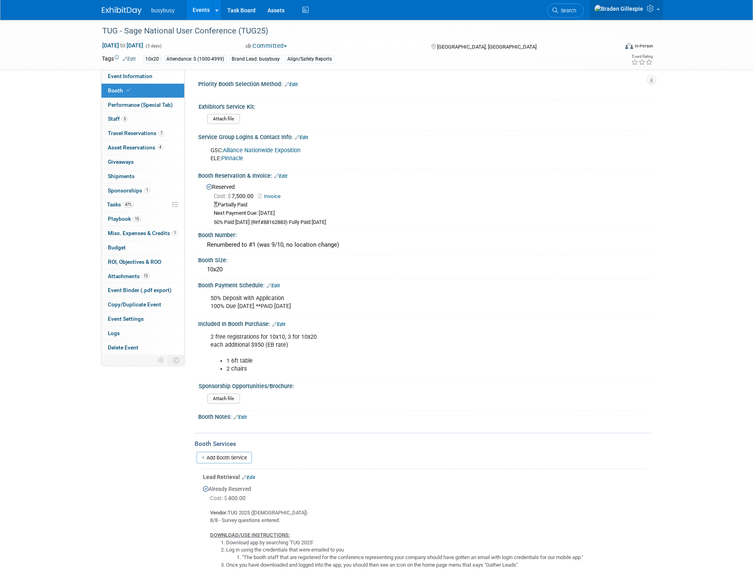
click at [655, 10] on icon at bounding box center [651, 8] width 9 height 7
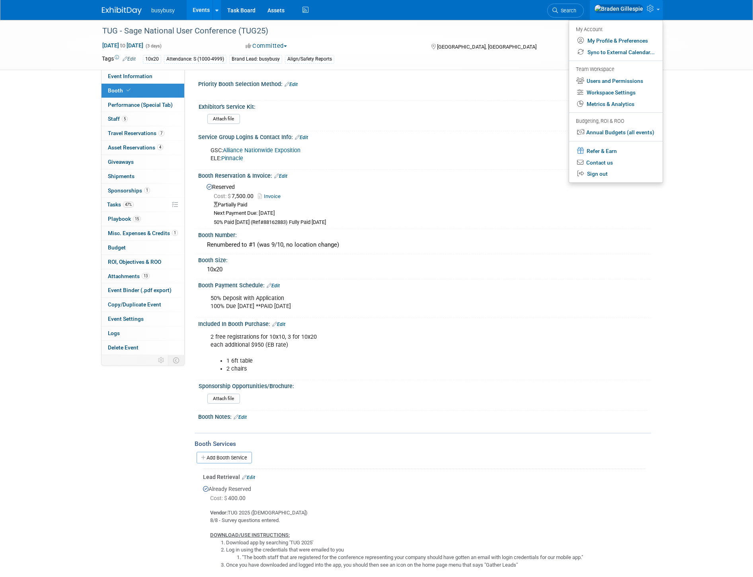
drag, startPoint x: 437, startPoint y: 140, endPoint x: 422, endPoint y: 144, distance: 14.9
click at [437, 141] on div "GSC: Alliance Nationwide Exposition ELE: Pinnacle X" at bounding box center [423, 143] width 443 height 4
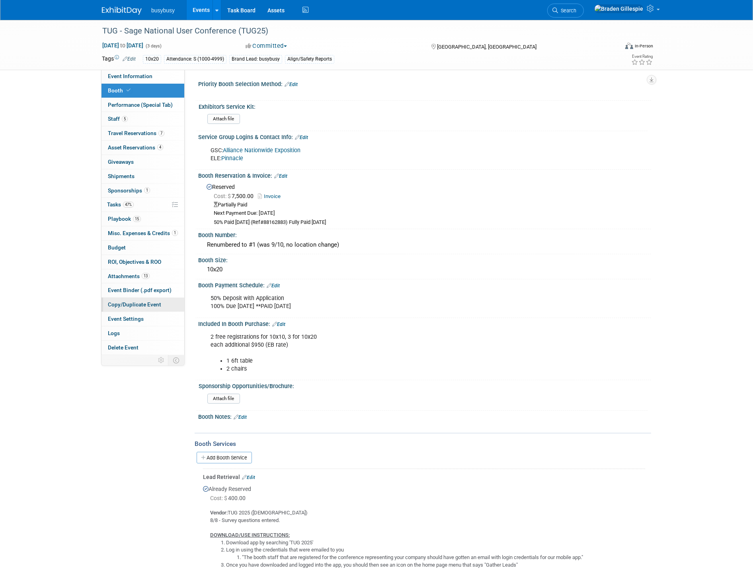
click at [150, 304] on span "Copy/Duplicate Event" at bounding box center [134, 304] width 53 height 6
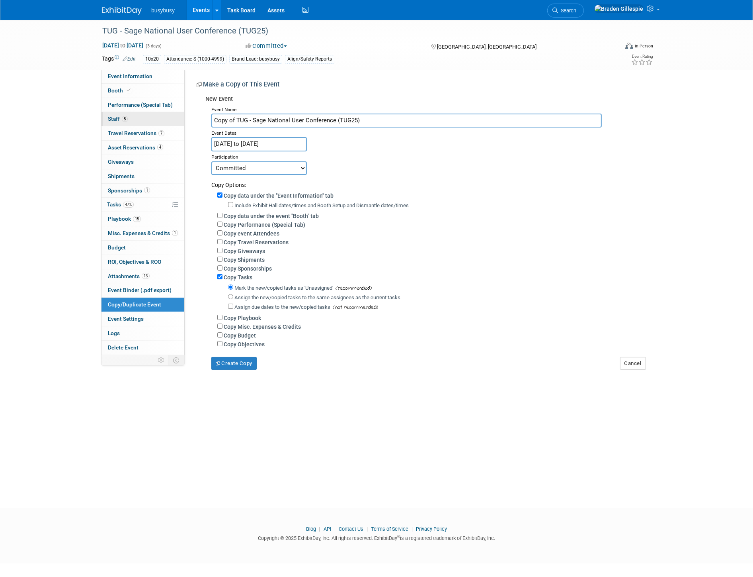
drag, startPoint x: 236, startPoint y: 119, endPoint x: 165, endPoint y: 125, distance: 70.8
click at [165, 125] on div "Event Information Event Info Booth Booth Performance (Special Tab) Performance …" at bounding box center [376, 195] width 561 height 350
click at [335, 118] on input "TUG - Sage National User Conference (TUG25)" at bounding box center [406, 120] width 391 height 14
type input "TUG - Sage National User Conference (TUG26)"
click at [288, 141] on input "Aug 13, 2025 to Aug 15, 2025" at bounding box center [259, 144] width 96 height 14
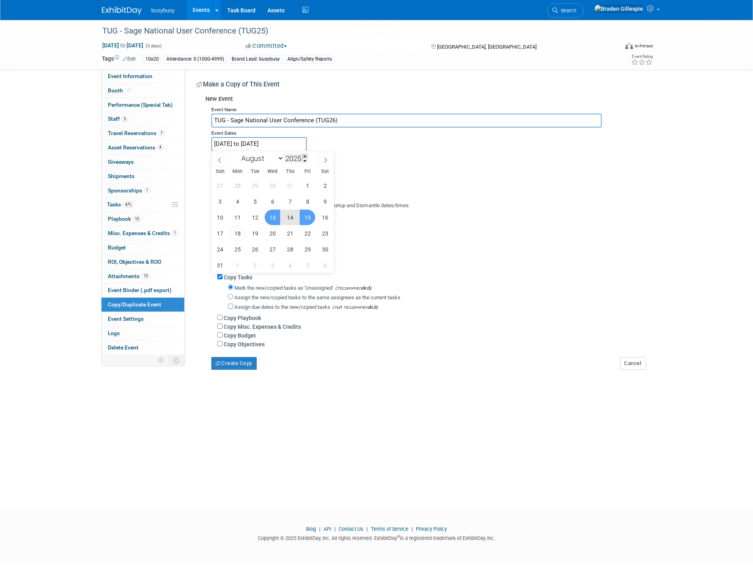
click at [304, 154] on span at bounding box center [305, 156] width 6 height 5
type input "2026"
click at [271, 159] on select "January February March April May June July August September October November De…" at bounding box center [261, 158] width 46 height 10
select select "5"
click at [238, 153] on select "January February March April May June July August September October November De…" at bounding box center [261, 158] width 46 height 10
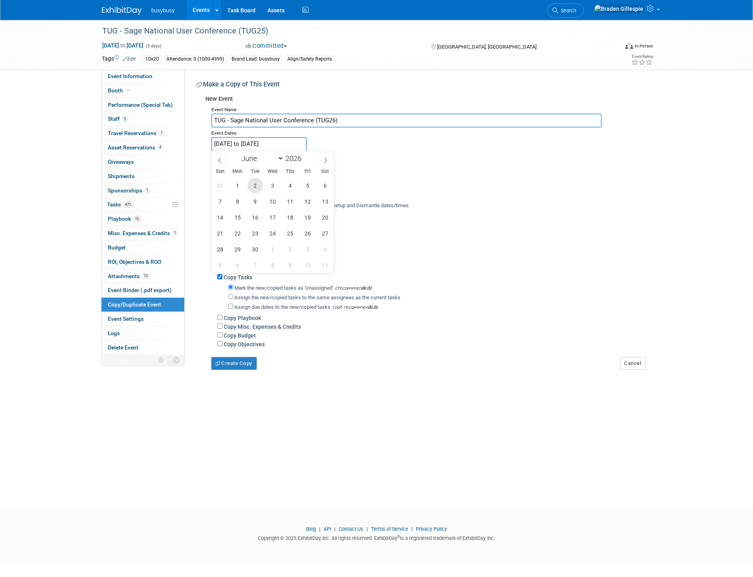
click at [252, 184] on span "2" at bounding box center [256, 186] width 16 height 16
click at [304, 182] on span "5" at bounding box center [308, 186] width 16 height 16
type input "Jun 2, 2026 to Jun 5, 2026"
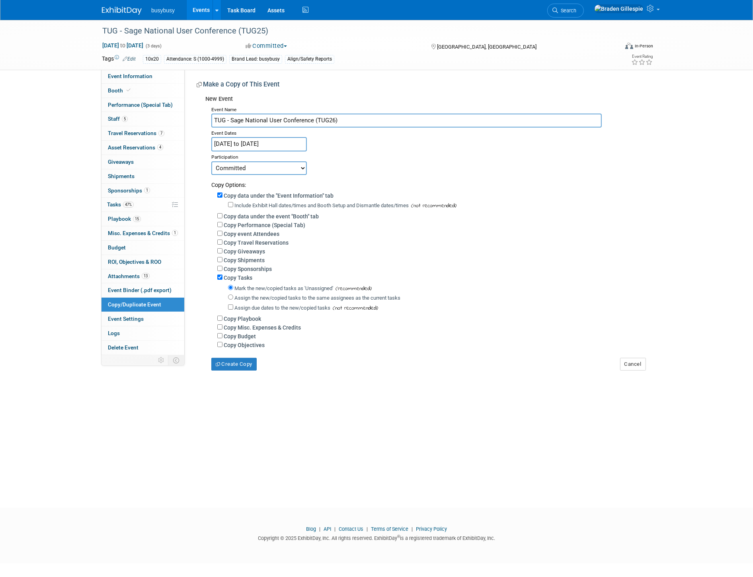
click at [280, 165] on select "Committed Considering Not Going Researching Want to Pending Status Requested to…" at bounding box center [259, 168] width 96 height 14
select select "102"
click at [211, 161] on select "Committed Considering Not Going Researching Want to Pending Status Requested to…" at bounding box center [259, 168] width 96 height 14
click at [223, 273] on div "Copy Tasks" at bounding box center [431, 277] width 428 height 9
click at [220, 270] on div "Copy Sponsorships" at bounding box center [431, 268] width 428 height 9
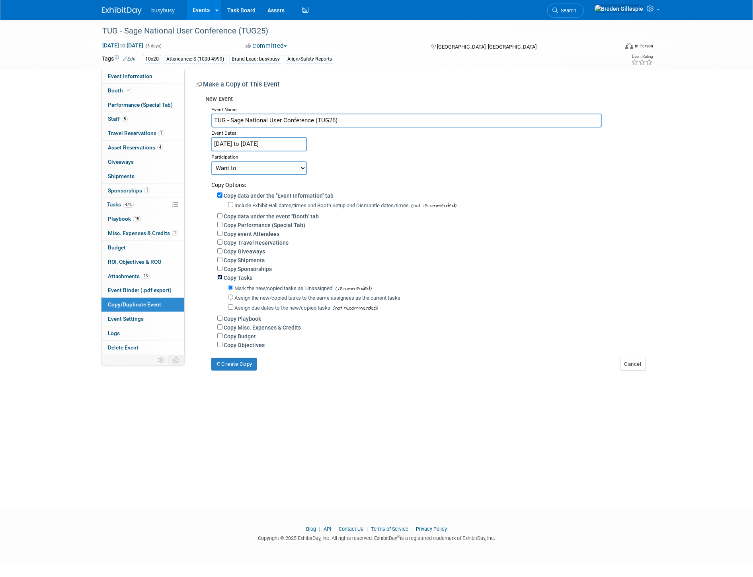
click at [219, 275] on input "Copy Tasks" at bounding box center [219, 276] width 5 height 5
checkbox input "false"
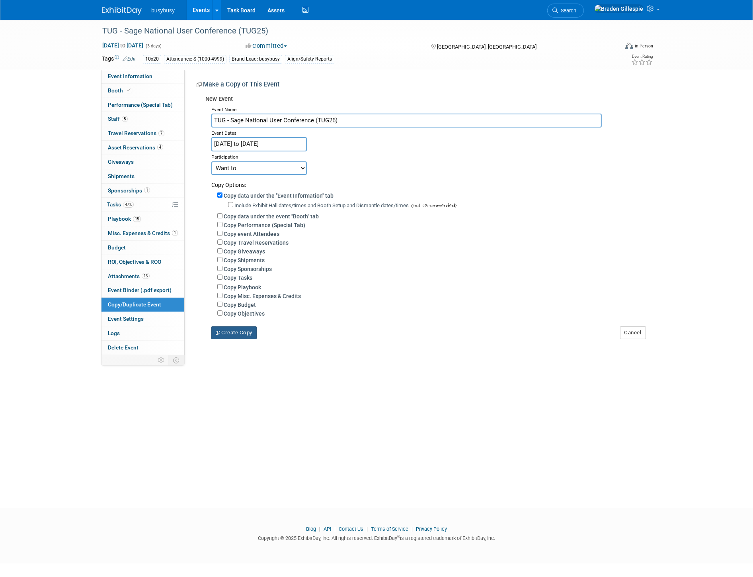
click at [241, 332] on button "Create Copy" at bounding box center [233, 332] width 45 height 13
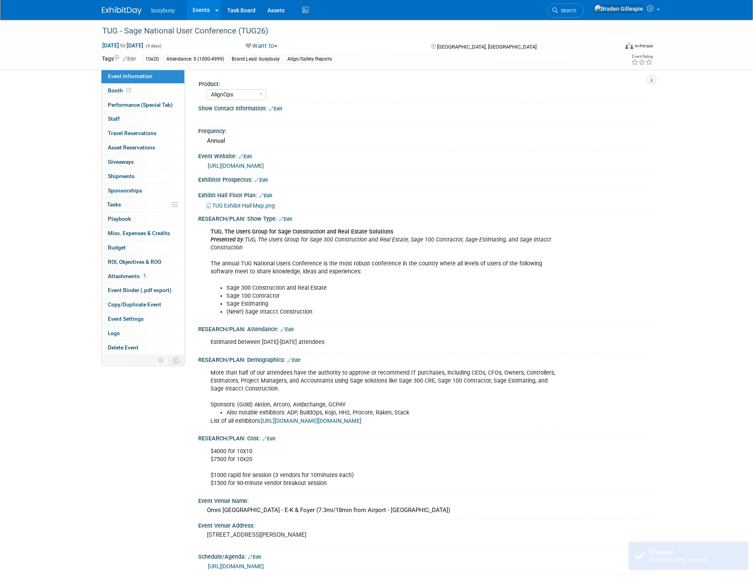
select select "AlignOps"
click at [358, 159] on div "[URL][DOMAIN_NAME]" at bounding box center [424, 164] width 441 height 11
click at [246, 155] on link "Edit" at bounding box center [245, 157] width 13 height 6
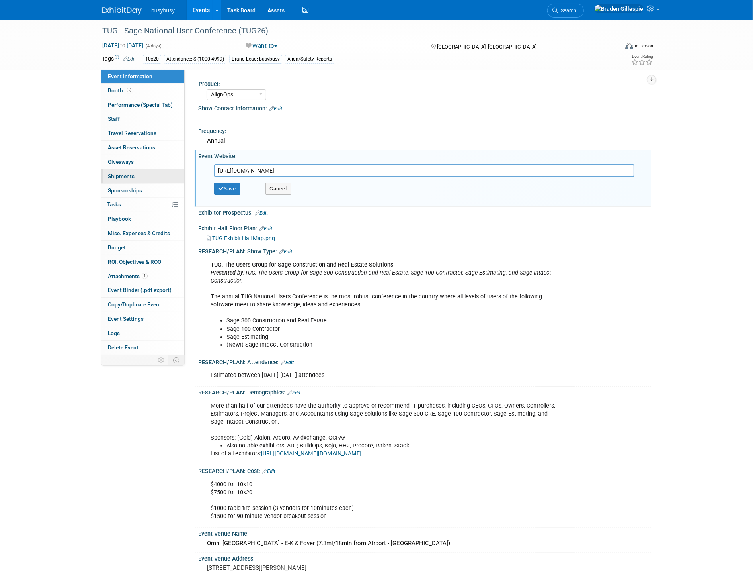
drag, startPoint x: 340, startPoint y: 168, endPoint x: 174, endPoint y: 175, distance: 166.2
click at [175, 177] on div "Event Information Event Info Booth Booth Performance (Special Tab) Performance …" at bounding box center [376, 419] width 561 height 798
click at [231, 194] on div "Save Cancel" at bounding box center [426, 189] width 425 height 24
click at [229, 188] on button "Save" at bounding box center [227, 189] width 26 height 12
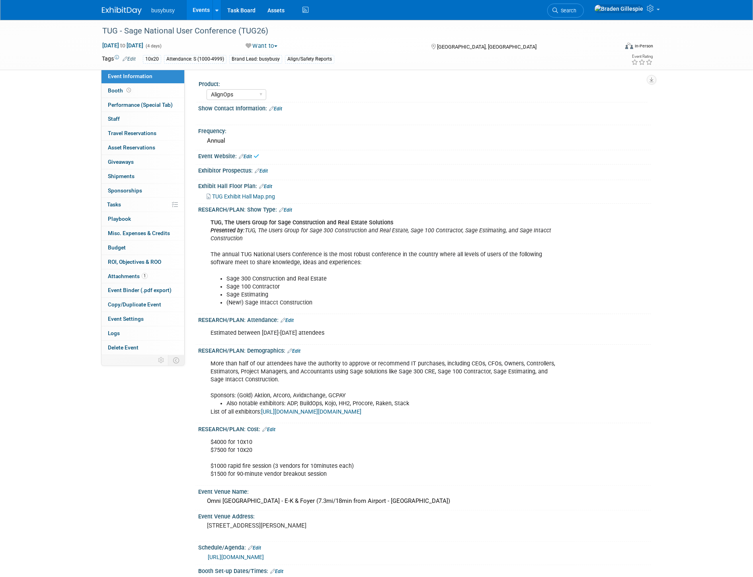
click at [271, 184] on link "Edit" at bounding box center [265, 187] width 13 height 6
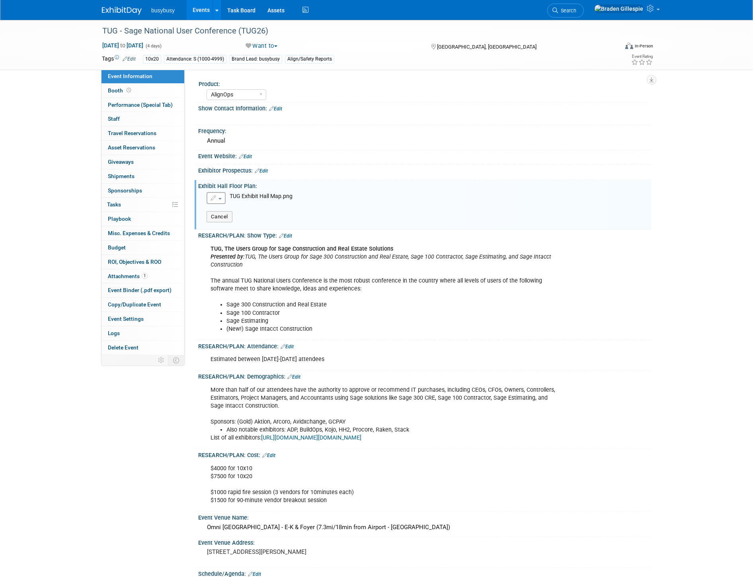
click at [219, 198] on span "button" at bounding box center [220, 199] width 3 height 2
click at [238, 223] on link "Remove attachment" at bounding box center [250, 222] width 87 height 11
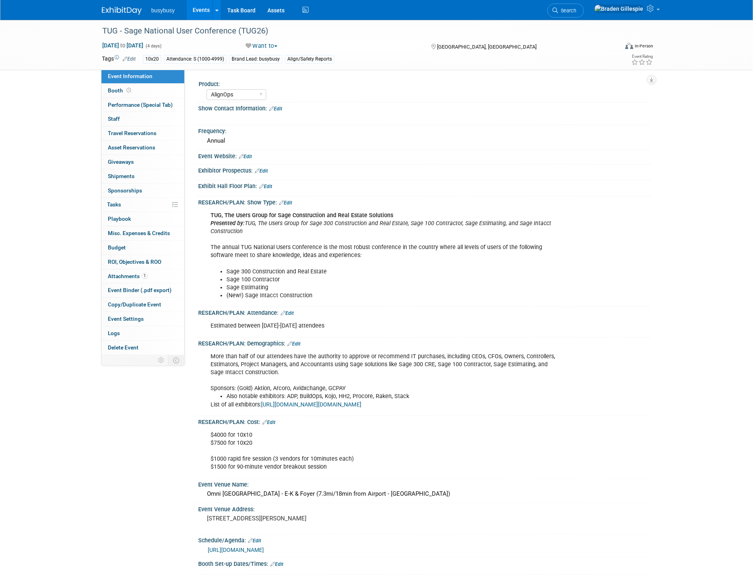
click at [298, 341] on link "Edit" at bounding box center [293, 344] width 13 height 6
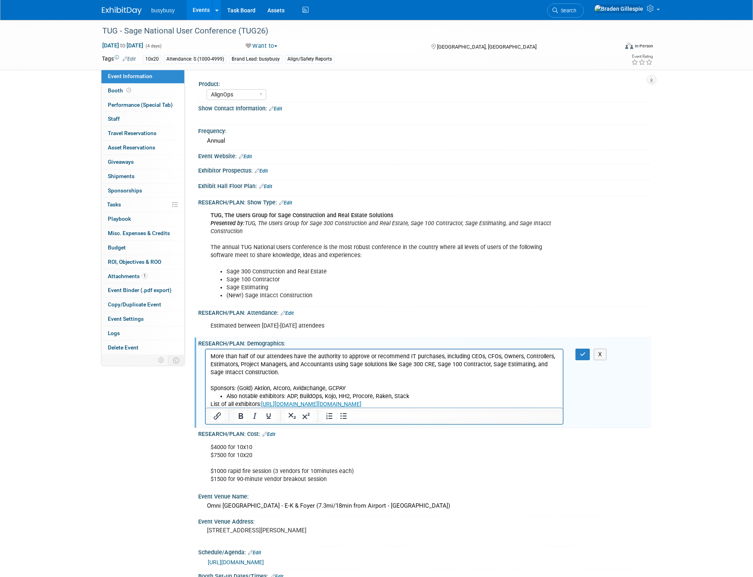
drag, startPoint x: 524, startPoint y: 406, endPoint x: 206, endPoint y: 406, distance: 317.8
click at [206, 406] on html "More than half of our attendees have the authority to approve or recommend IT p…" at bounding box center [383, 378] width 357 height 59
click at [582, 352] on icon "button" at bounding box center [583, 354] width 6 height 6
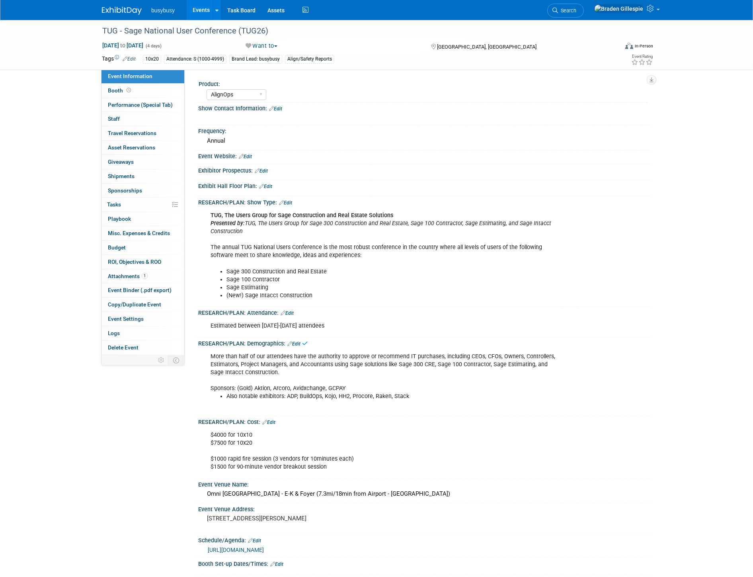
click at [275, 419] on link "Edit" at bounding box center [268, 422] width 13 height 6
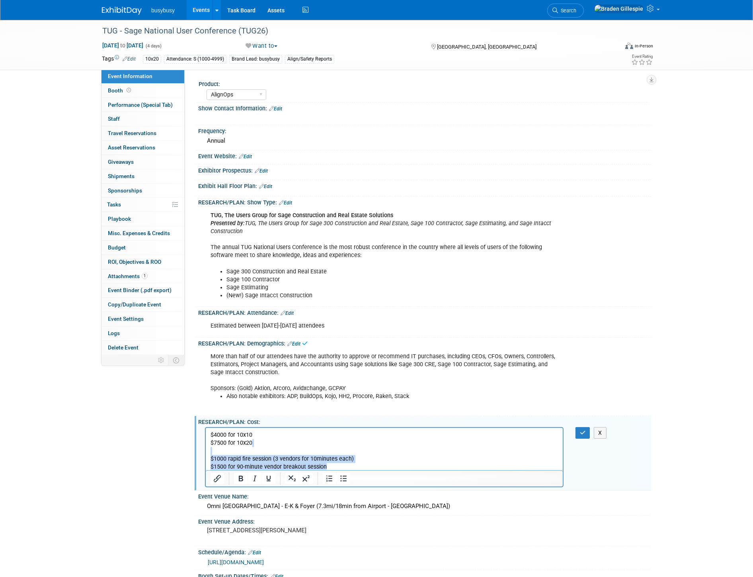
drag, startPoint x: 340, startPoint y: 464, endPoint x: 123, endPoint y: 423, distance: 220.9
click at [205, 427] on html "$4000 for 10x10 $7500 for 10x20 $1000 rapid fire session (3 vendors for 10minut…" at bounding box center [383, 448] width 357 height 43
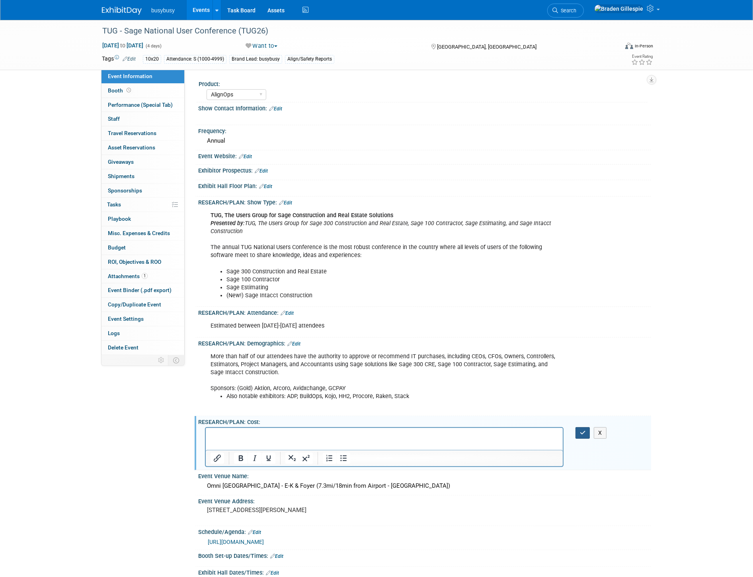
click at [579, 432] on button "button" at bounding box center [583, 433] width 15 height 12
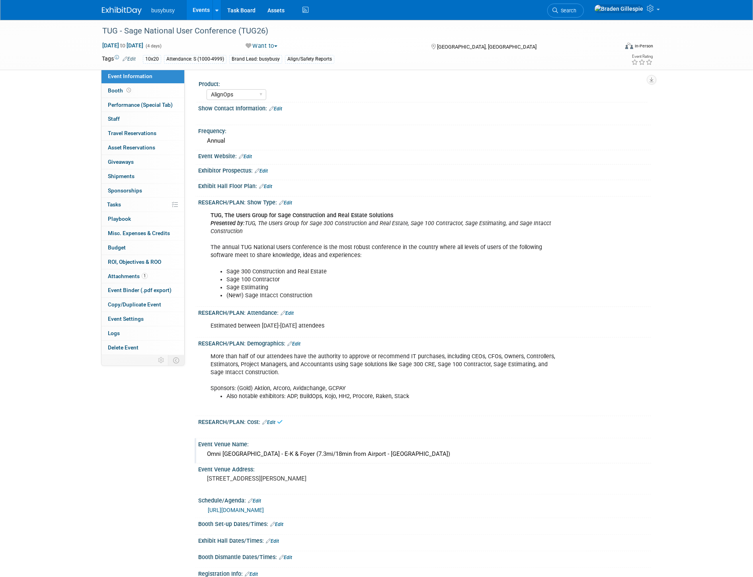
click at [373, 448] on div "Omni Nashville Hotel - E-K & Foyer (7.3mi/18min from Airport - BNA)" at bounding box center [424, 454] width 441 height 12
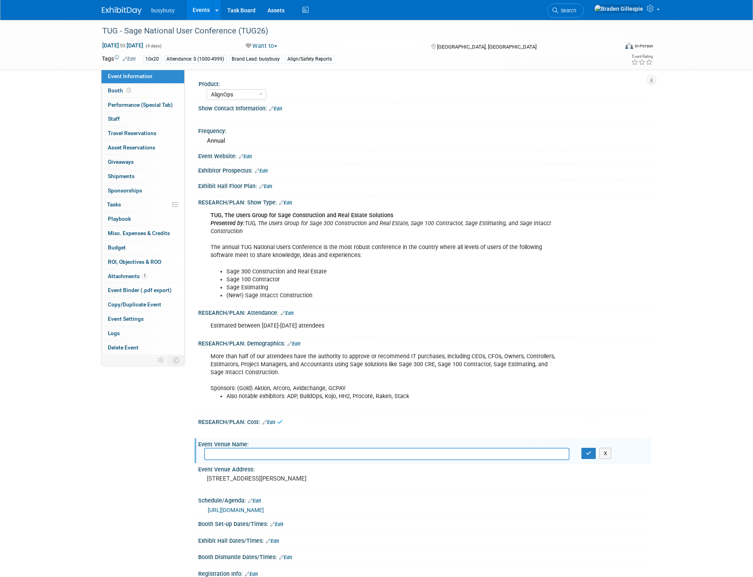
drag, startPoint x: 397, startPoint y: 450, endPoint x: 39, endPoint y: 472, distance: 359.5
click at [41, 474] on div "TUG - Sage National User Conference (TUG26) Jun 2, 2026 to Jun 5, 2026 (4 days)…" at bounding box center [376, 382] width 753 height 724
click at [334, 479] on div "250 Rep John Lewis Way South Nashville US" at bounding box center [292, 482] width 177 height 18
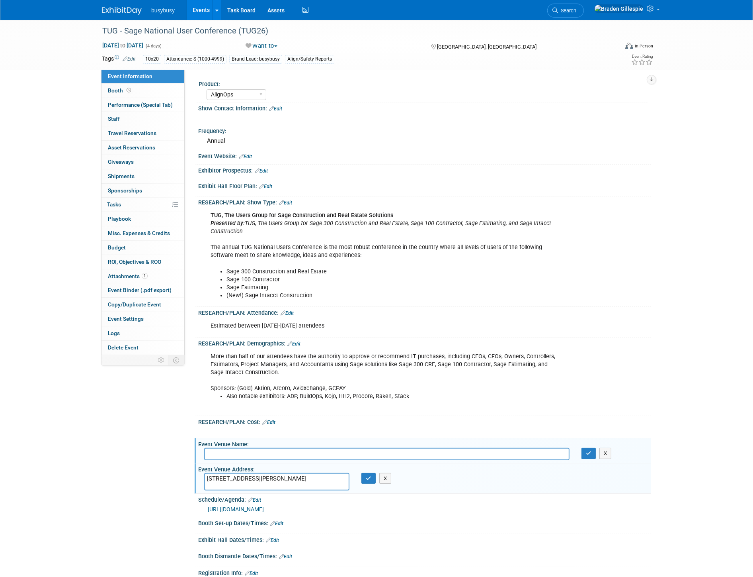
drag, startPoint x: 335, startPoint y: 478, endPoint x: 153, endPoint y: 481, distance: 182.0
click at [153, 481] on div "Event Information Event Info Booth Booth Performance (Special Tab) Performance …" at bounding box center [376, 374] width 561 height 708
click at [238, 478] on textarea at bounding box center [276, 482] width 145 height 18
type textarea "[GEOGRAPHIC_DATA], [GEOGRAPHIC_DATA]"
click at [371, 475] on icon "button" at bounding box center [369, 477] width 6 height 5
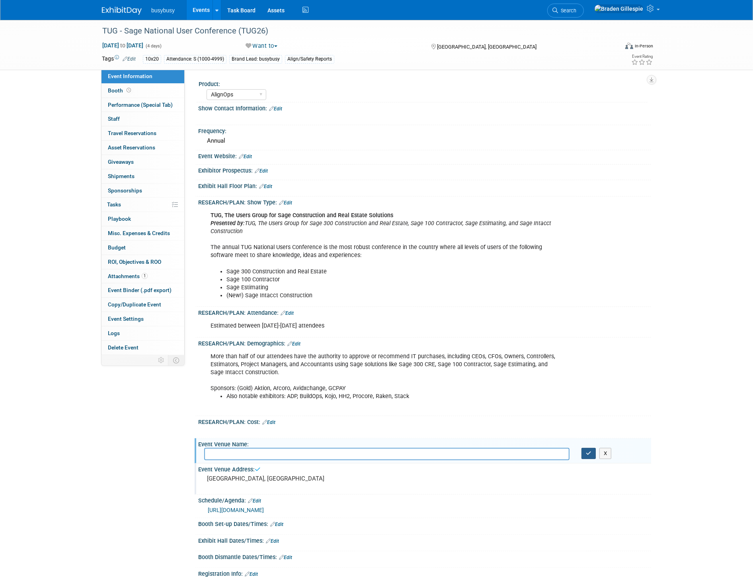
click at [584, 453] on button "button" at bounding box center [589, 453] width 14 height 11
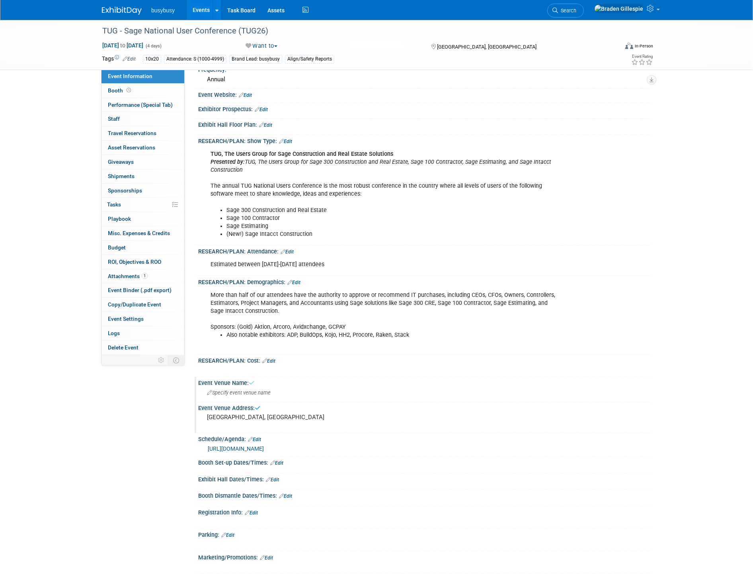
scroll to position [177, 0]
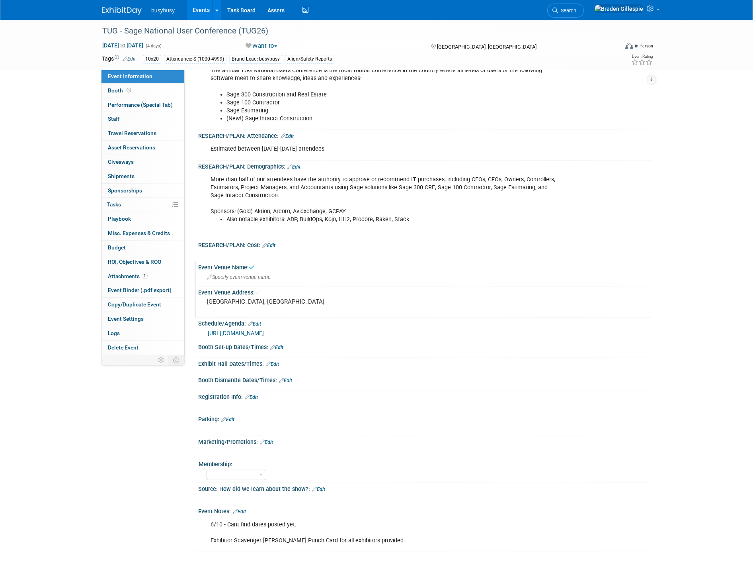
click at [256, 321] on link "Edit" at bounding box center [254, 324] width 13 height 6
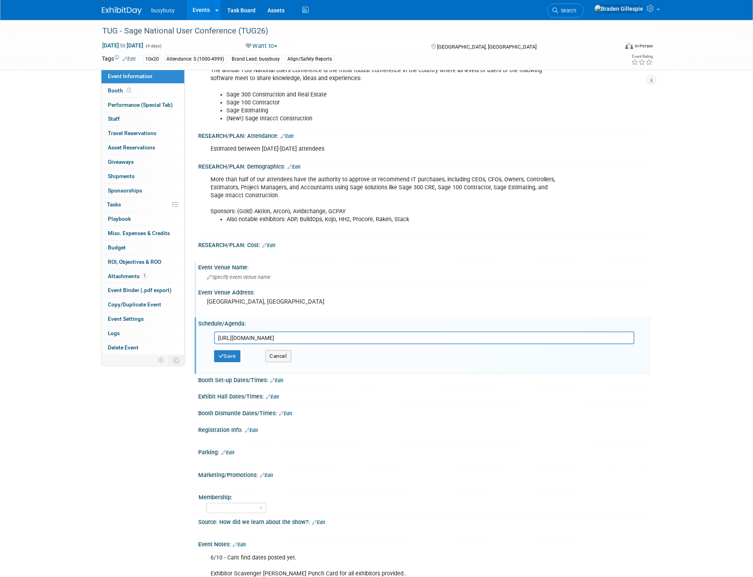
drag, startPoint x: 132, startPoint y: 346, endPoint x: 152, endPoint y: 355, distance: 21.8
click at [112, 346] on div "Event Information Event Info Booth Booth Performance (Special Tab) Performance …" at bounding box center [376, 213] width 561 height 741
click at [227, 352] on button "Save" at bounding box center [227, 356] width 26 height 12
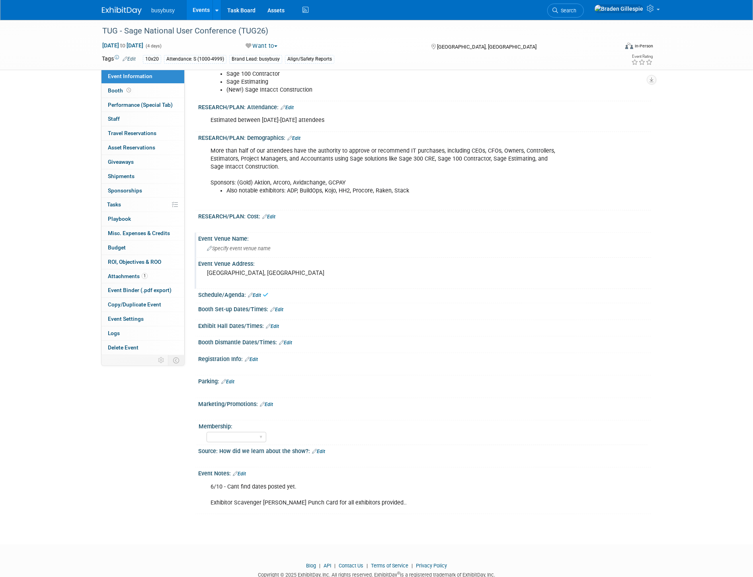
scroll to position [221, 0]
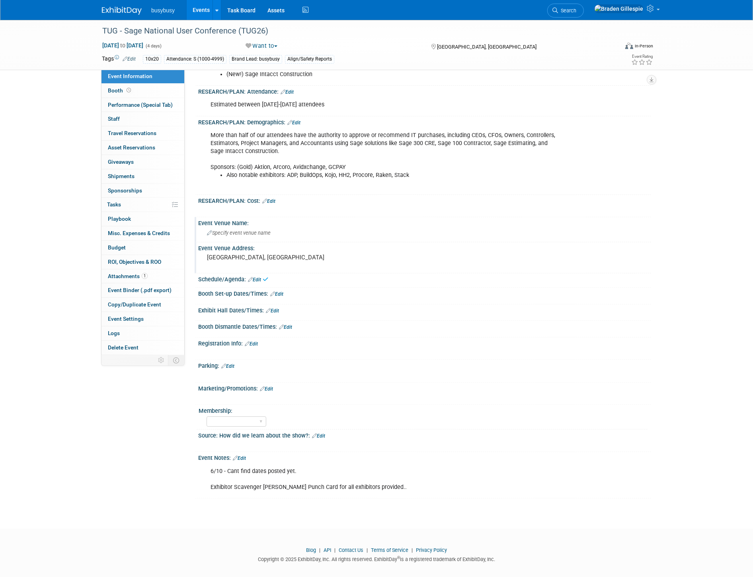
click at [245, 461] on div "6/10 - Cant find dates posted yet. Exhibitor Scavenger Hunt Punch Card for all …" at bounding box center [423, 463] width 443 height 4
click at [242, 455] on link "Edit" at bounding box center [239, 458] width 13 height 6
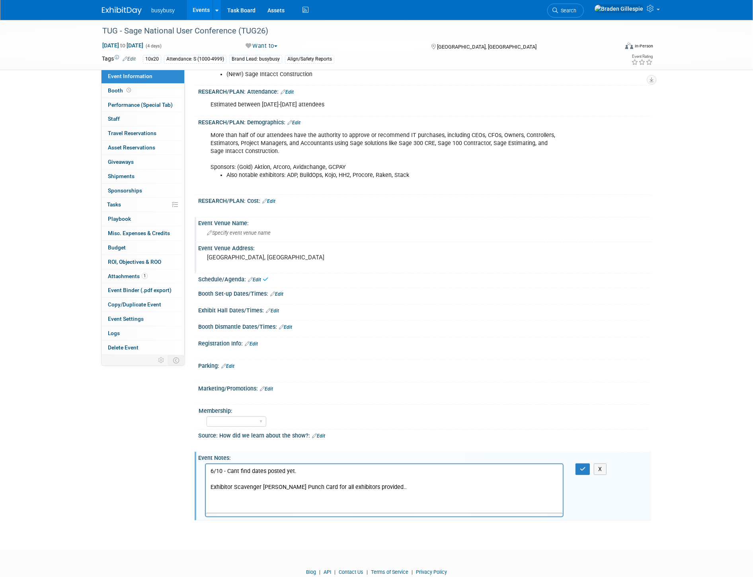
scroll to position [0, 0]
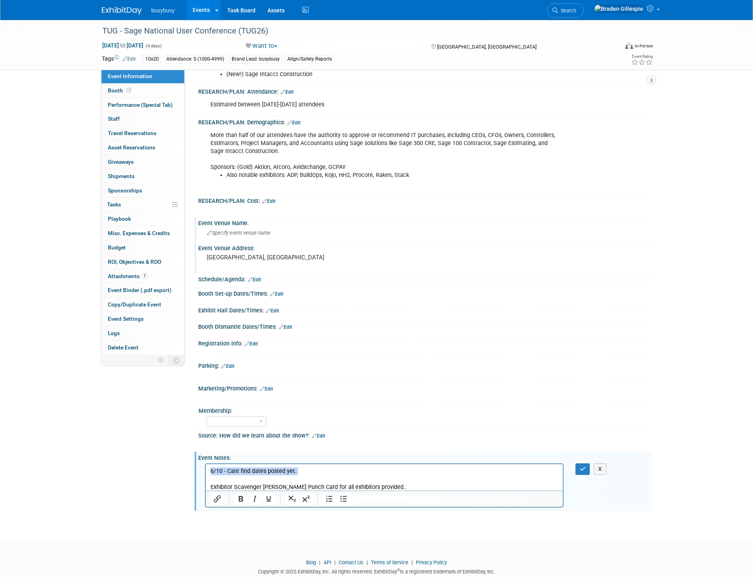
drag, startPoint x: 391, startPoint y: 482, endPoint x: 199, endPoint y: 450, distance: 194.6
click at [205, 463] on html "6/10 - Cant find dates posted yet. Exhibitor Scavenger Hunt Punch Card for all …" at bounding box center [383, 476] width 357 height 27
drag, startPoint x: 383, startPoint y: 485, endPoint x: 122, endPoint y: 460, distance: 261.6
click at [122, 460] on div "Event Information Event Info Booth Booth Performance (Special Tab) Performance …" at bounding box center [376, 155] width 561 height 712
click at [379, 482] on p "6/10 - Cant find dates posted yet. Exhibitor Scavenger Hunt Punch Card for all …" at bounding box center [384, 479] width 348 height 24
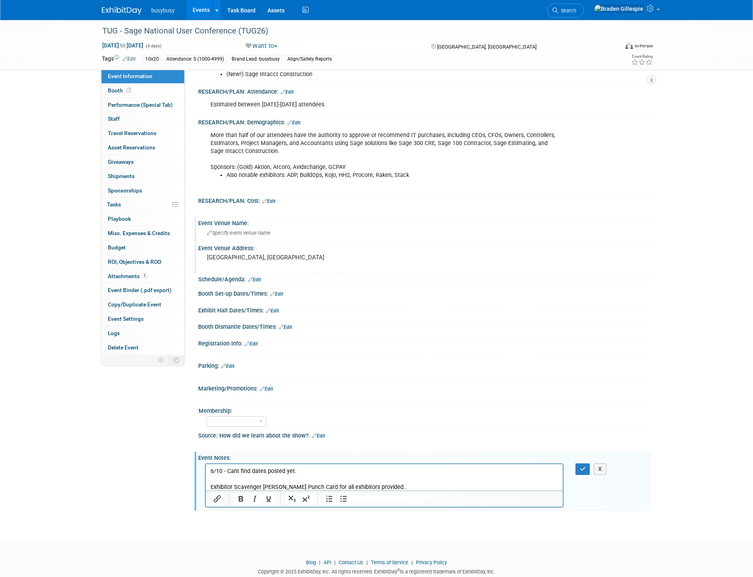
click at [375, 487] on p "6/10 - Cant find dates posted yet. Exhibitor Scavenger Hunt Punch Card for all …" at bounding box center [384, 479] width 348 height 24
drag, startPoint x: 375, startPoint y: 487, endPoint x: 145, endPoint y: 453, distance: 232.7
click at [205, 463] on html "6/10 - Cant find dates posted yet. Exhibitor Scavenger Hunt Punch Card for all …" at bounding box center [383, 476] width 357 height 27
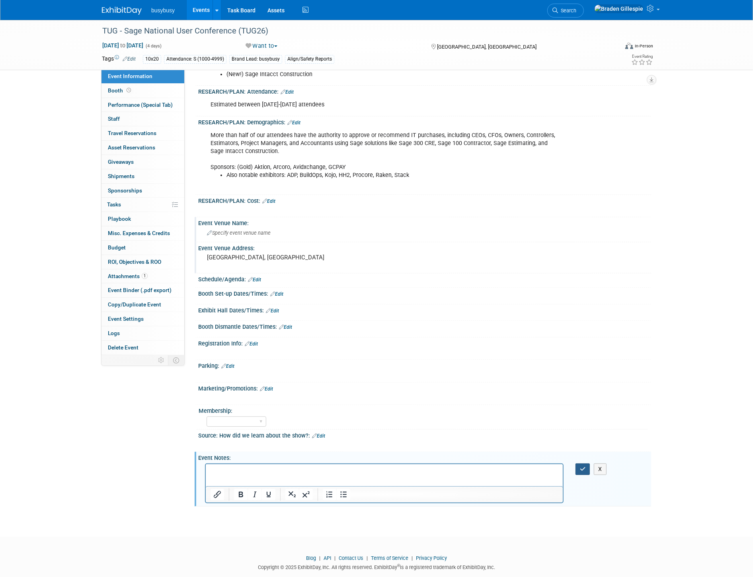
click at [581, 466] on icon "button" at bounding box center [583, 469] width 6 height 6
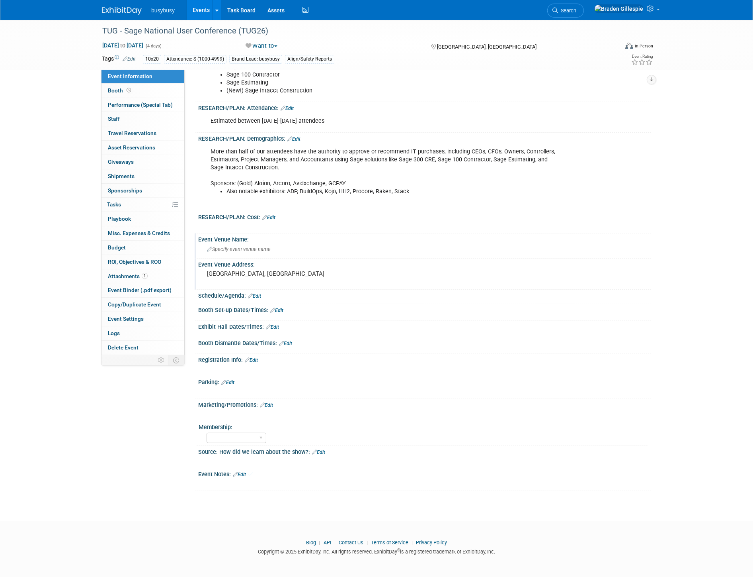
scroll to position [200, 0]
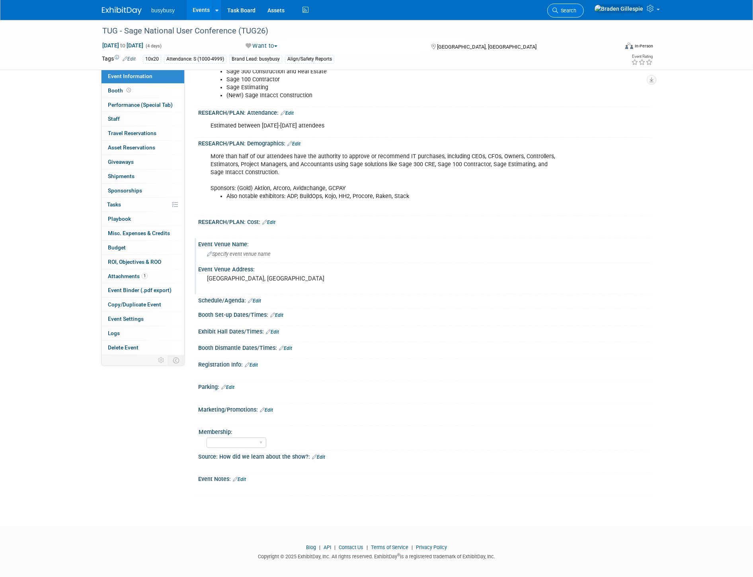
click at [577, 11] on span "Search" at bounding box center [567, 11] width 18 height 6
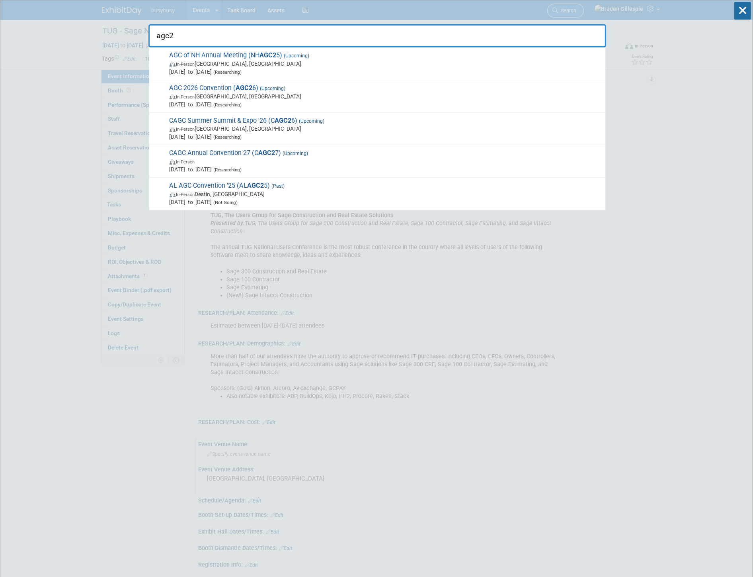
type input "agc26"
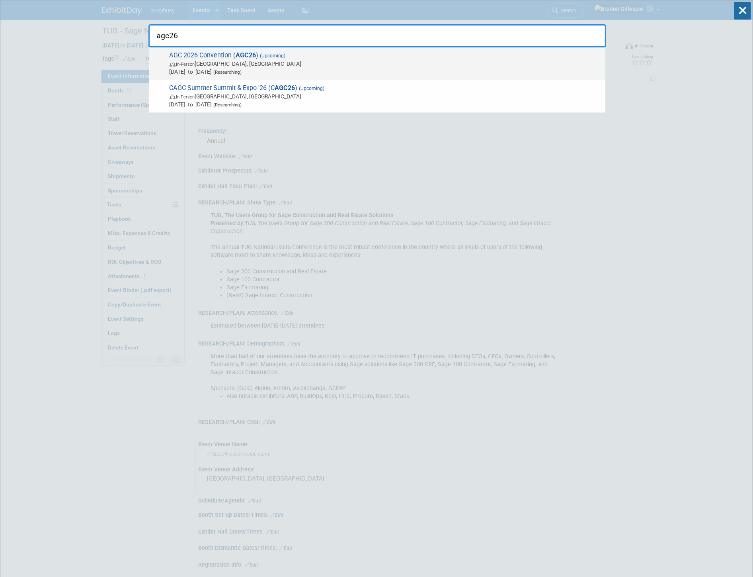
click at [318, 65] on span "In-Person Orlando, FL" at bounding box center [386, 64] width 432 height 8
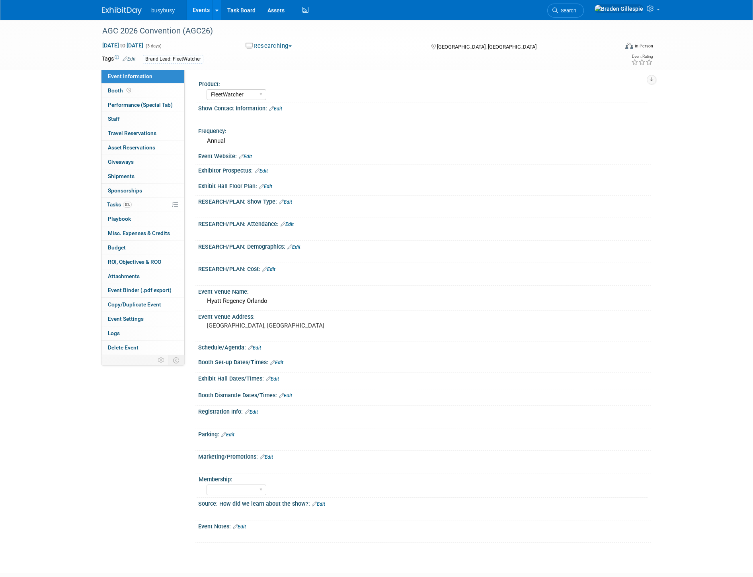
select select "FleetWatcher"
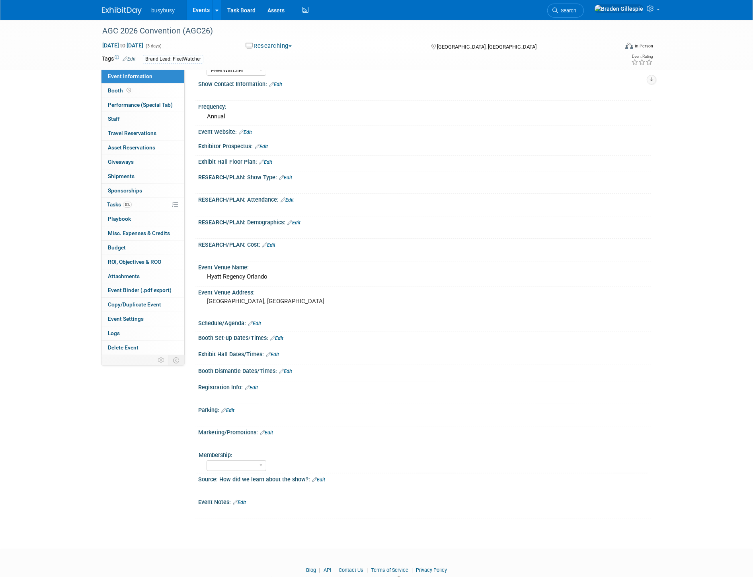
scroll to position [47, 0]
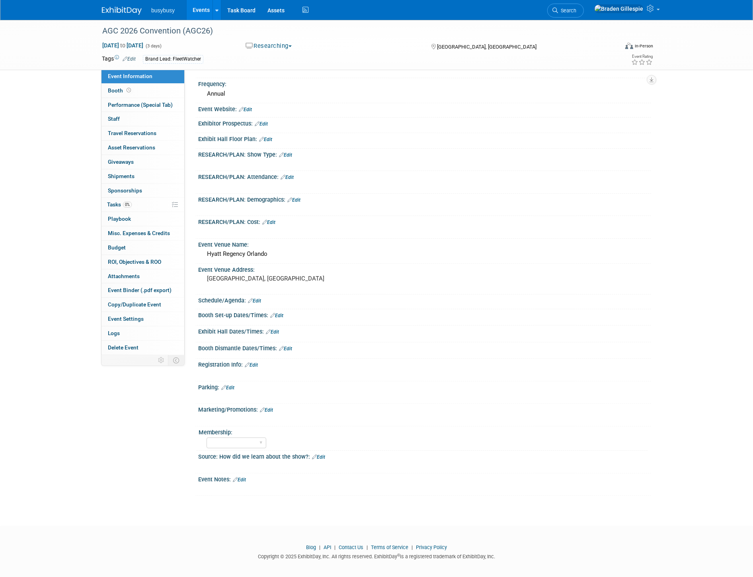
click at [243, 477] on link "Edit" at bounding box center [239, 480] width 13 height 6
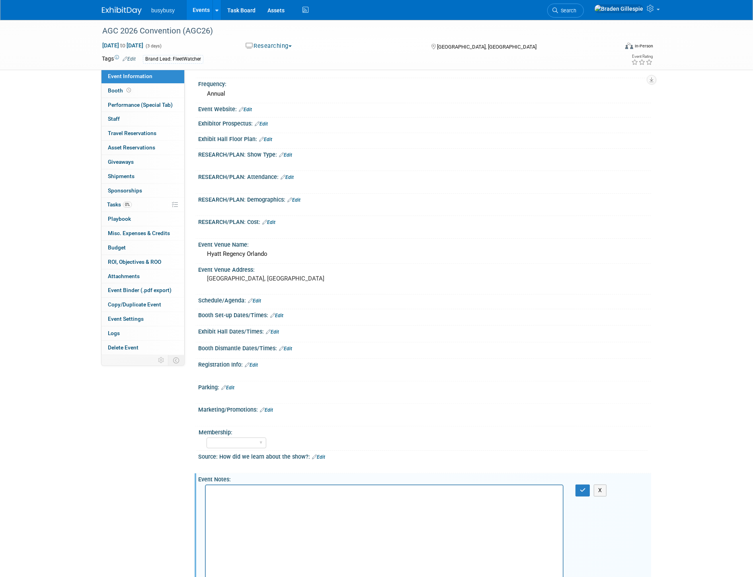
scroll to position [122, 0]
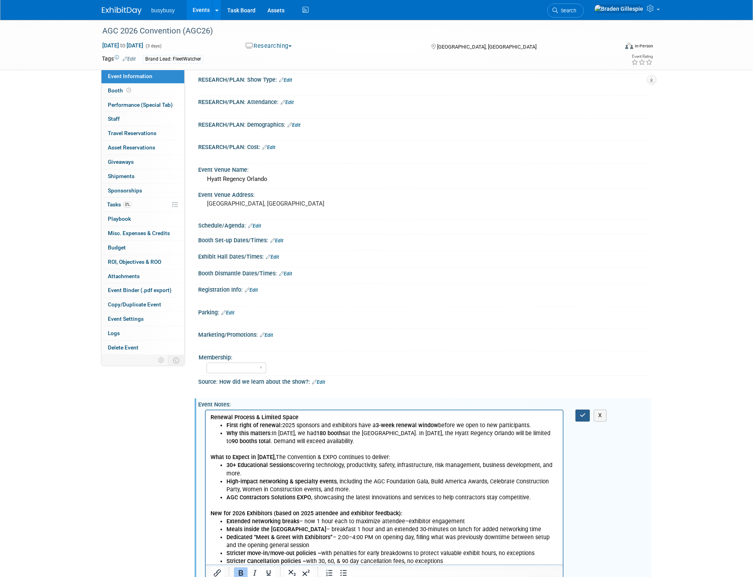
click at [586, 412] on icon "button" at bounding box center [583, 415] width 6 height 6
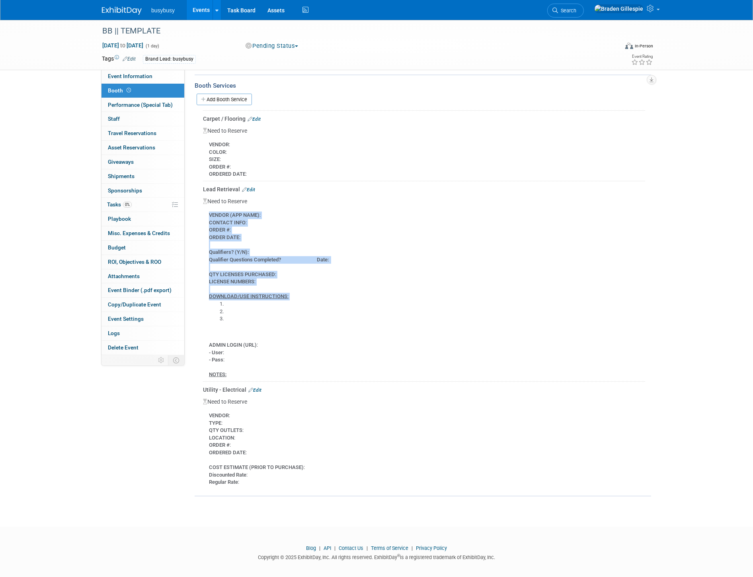
click at [126, 9] on img at bounding box center [122, 11] width 40 height 8
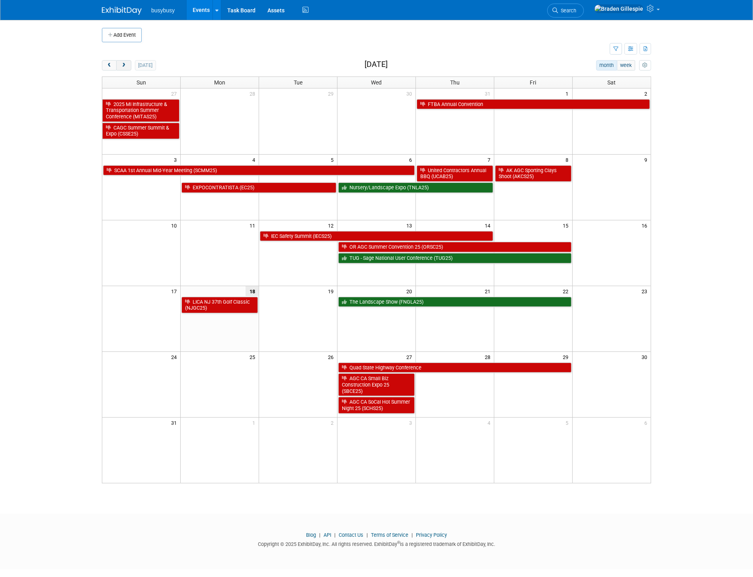
click at [126, 66] on span "next" at bounding box center [124, 65] width 6 height 5
